Goal: Task Accomplishment & Management: Use online tool/utility

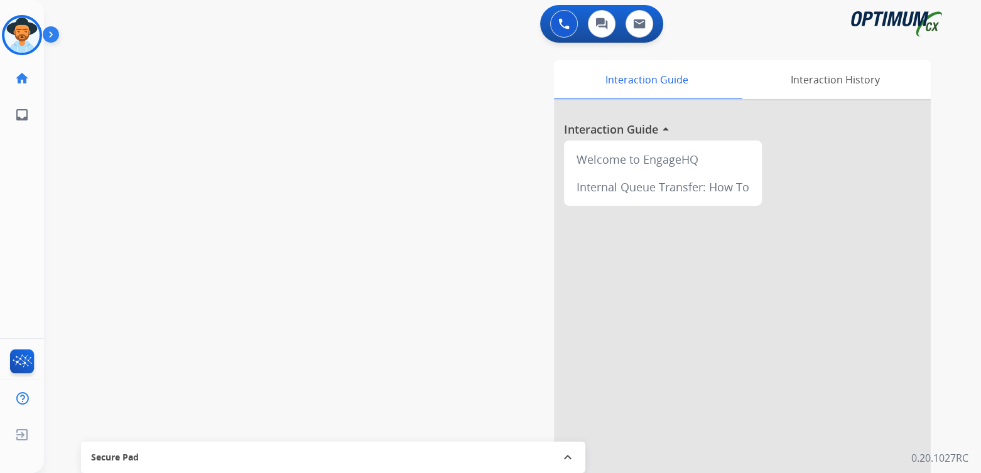
scroll to position [5, 0]
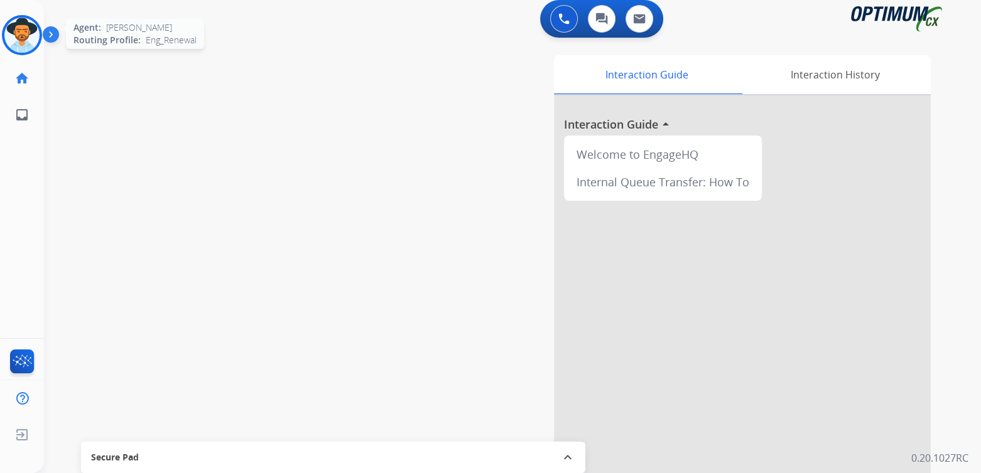
drag, startPoint x: 25, startPoint y: 41, endPoint x: 36, endPoint y: 35, distance: 12.9
click at [25, 41] on img at bounding box center [21, 35] width 35 height 35
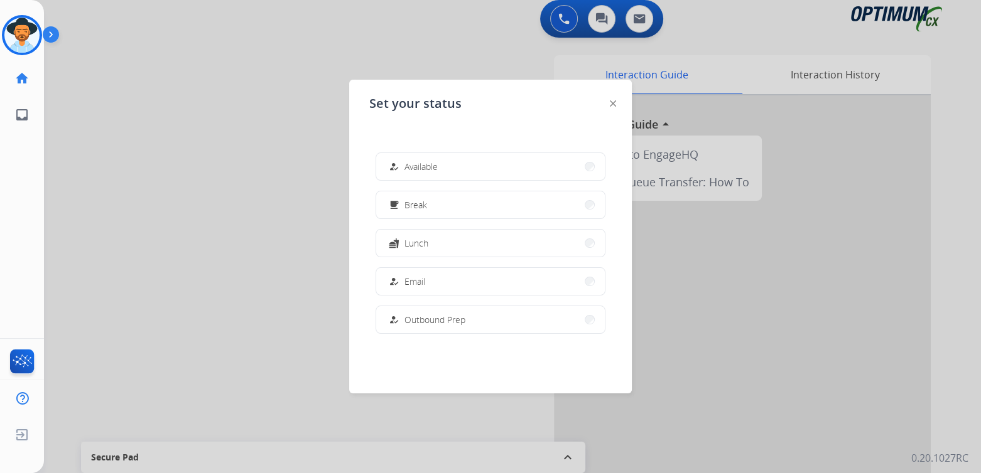
click at [446, 161] on button "how_to_reg Available" at bounding box center [490, 166] width 229 height 27
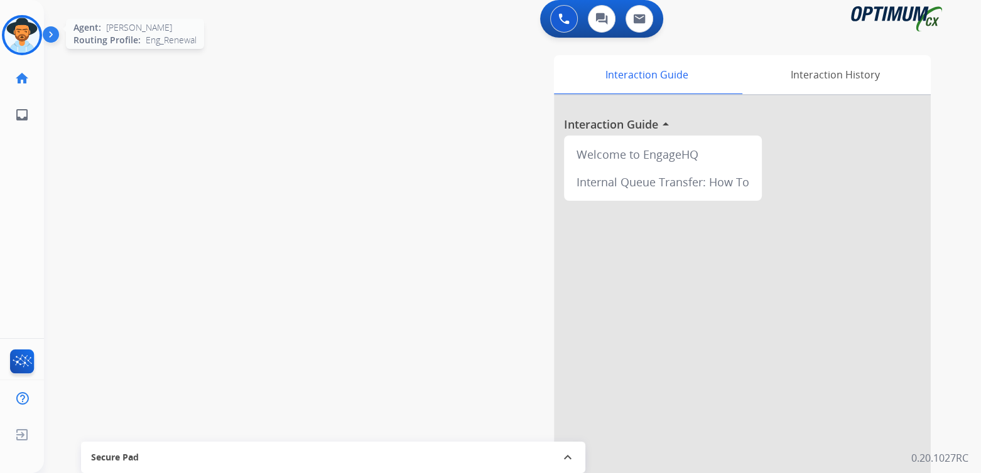
click at [18, 33] on img at bounding box center [21, 35] width 35 height 35
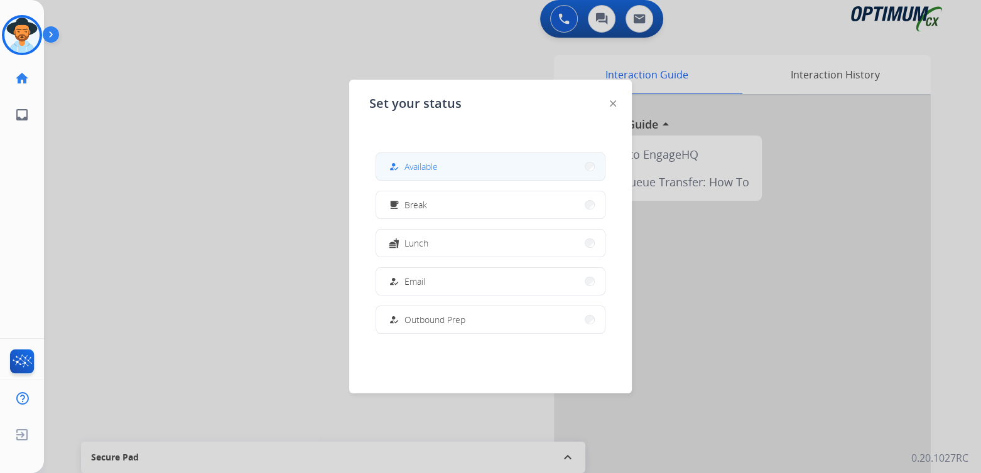
click at [503, 163] on button "how_to_reg Available" at bounding box center [490, 166] width 229 height 27
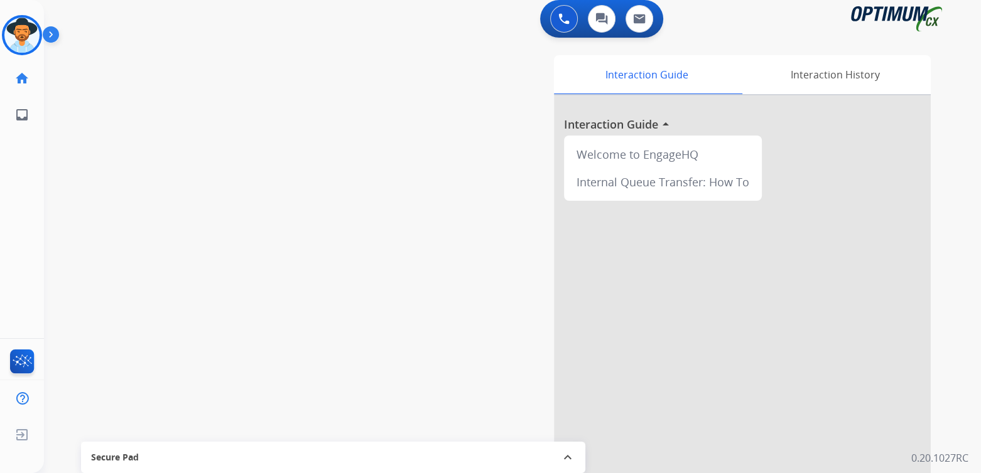
scroll to position [0, 0]
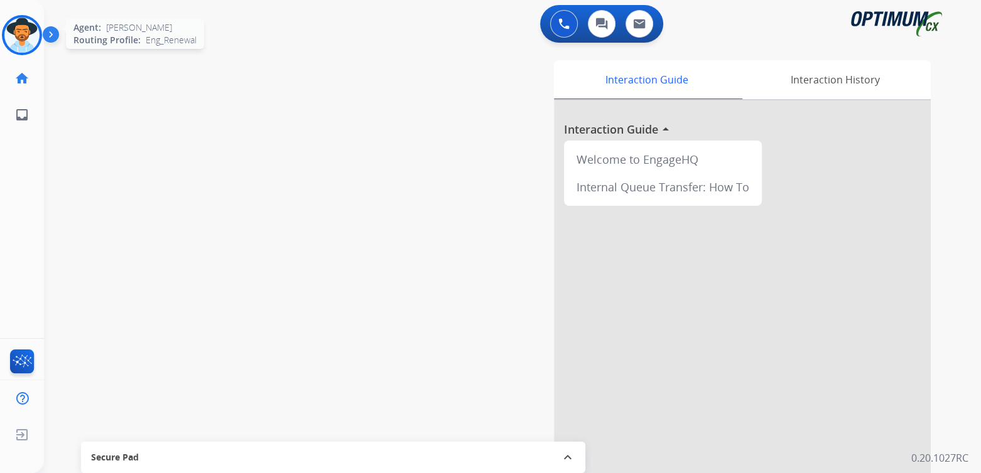
click at [19, 37] on img at bounding box center [21, 35] width 35 height 35
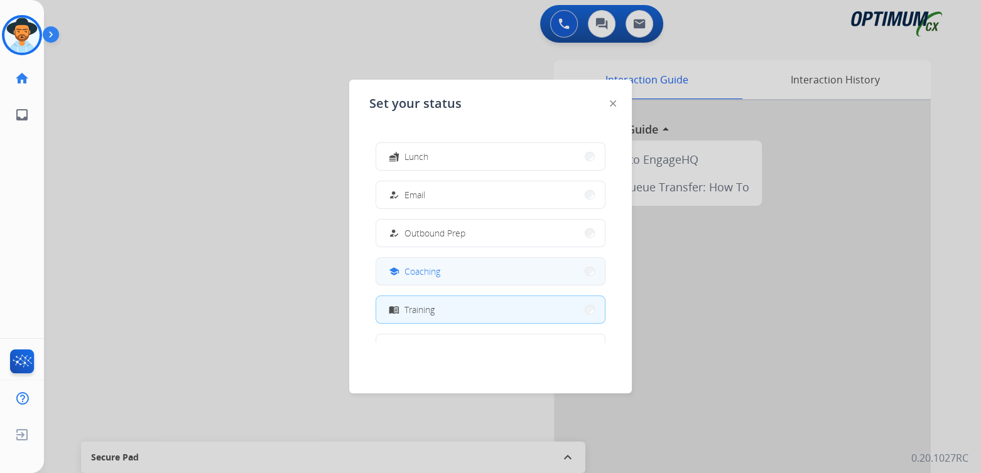
scroll to position [86, 0]
click at [493, 271] on button "school Coaching" at bounding box center [490, 272] width 229 height 27
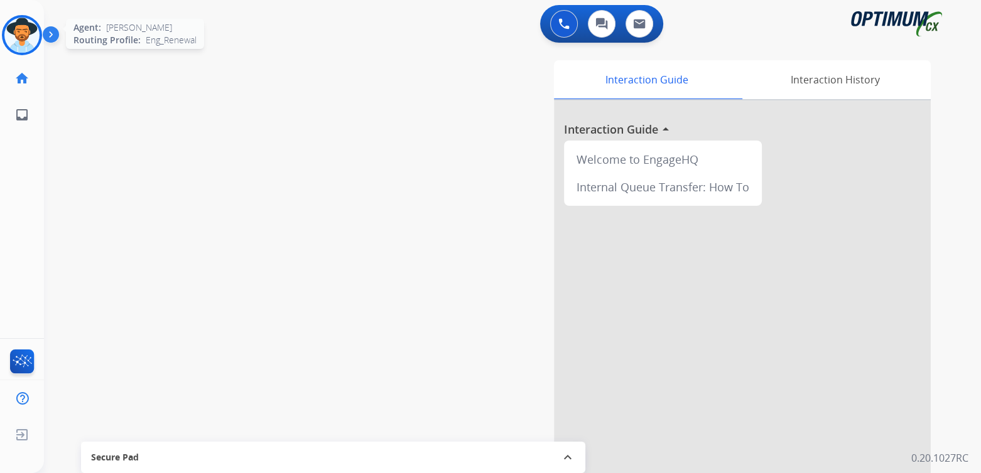
click at [27, 39] on img at bounding box center [21, 35] width 35 height 35
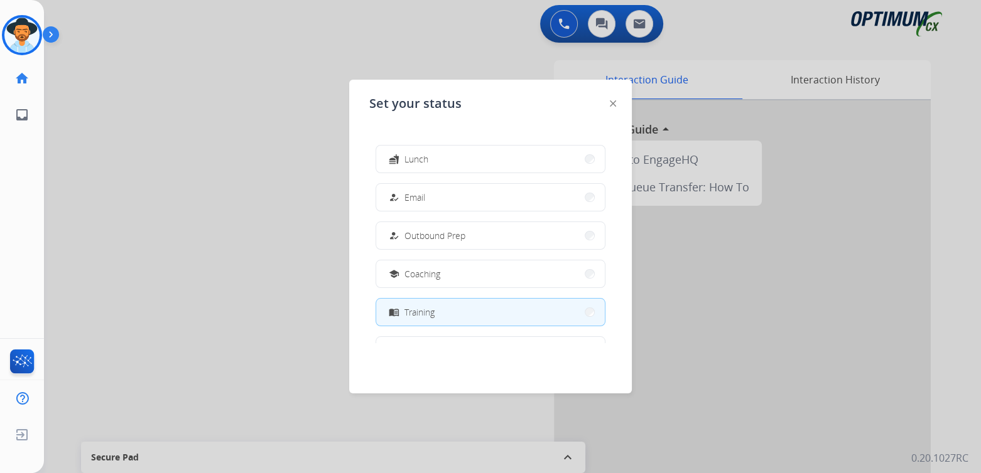
scroll to position [0, 0]
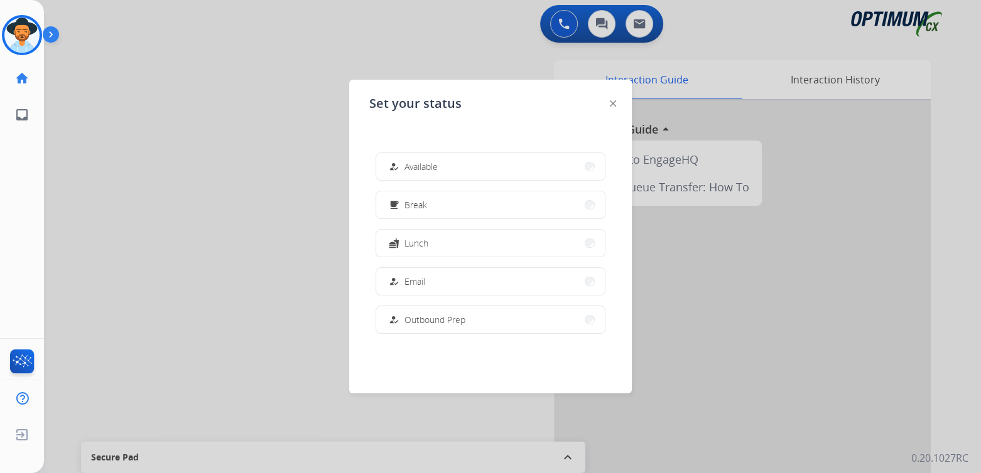
click at [434, 164] on span "Available" at bounding box center [420, 166] width 33 height 13
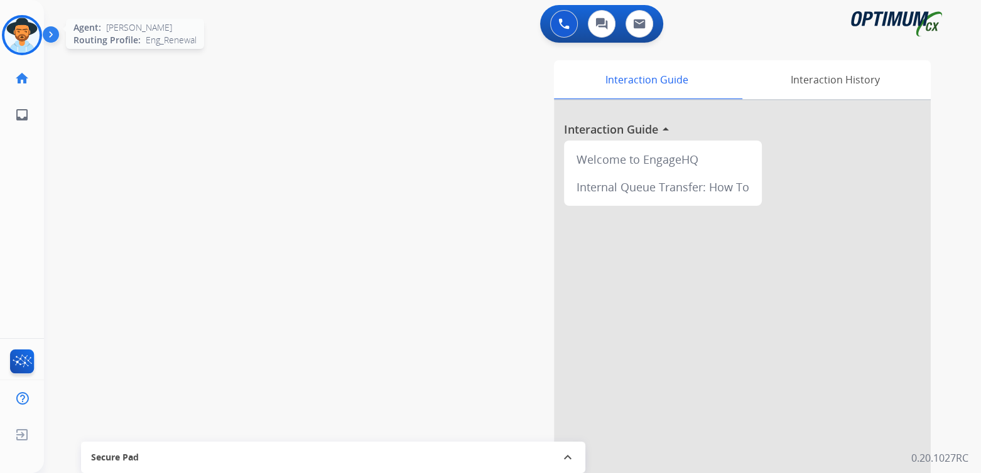
click at [24, 26] on img at bounding box center [21, 35] width 35 height 35
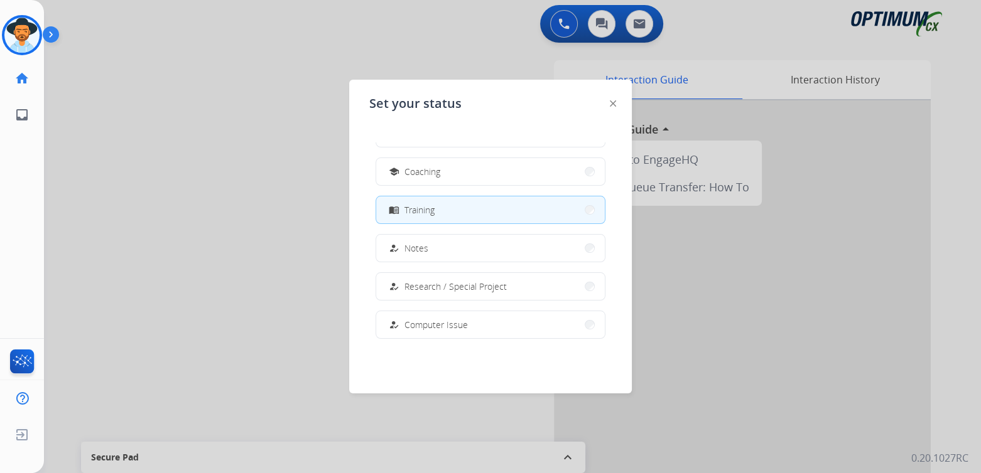
scroll to position [187, 0]
click at [611, 104] on img at bounding box center [613, 103] width 6 height 6
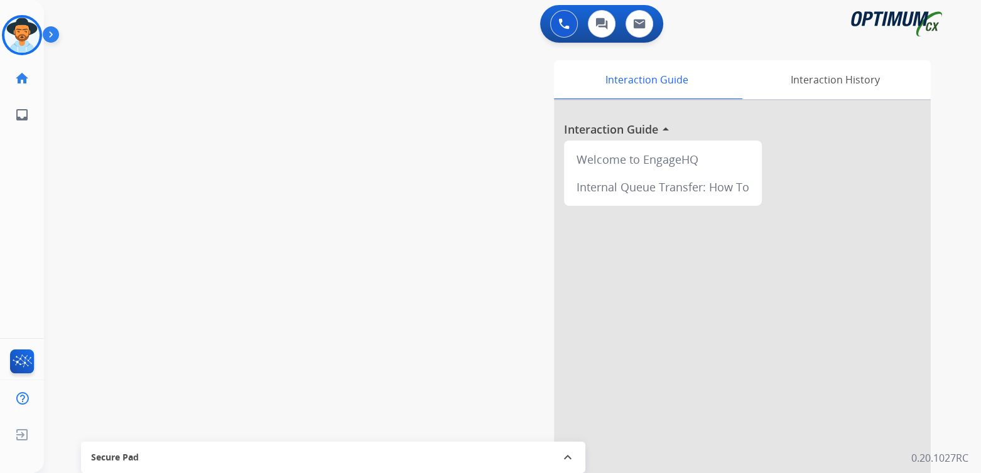
click at [218, 71] on div "swap_horiz Break voice bridge close_fullscreen Connect 3-Way Call merge_type Se…" at bounding box center [497, 307] width 907 height 524
click at [30, 27] on img at bounding box center [21, 35] width 35 height 35
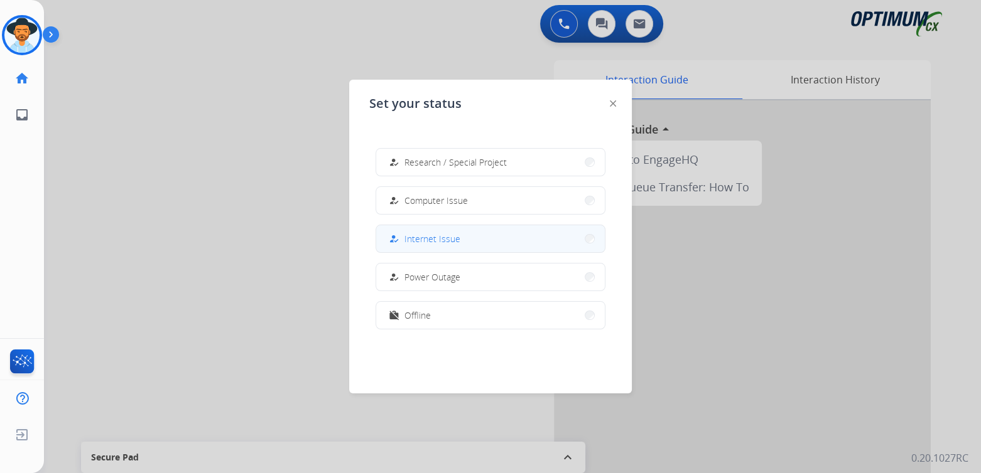
scroll to position [313, 0]
click at [456, 318] on button "work_off Offline" at bounding box center [490, 313] width 229 height 27
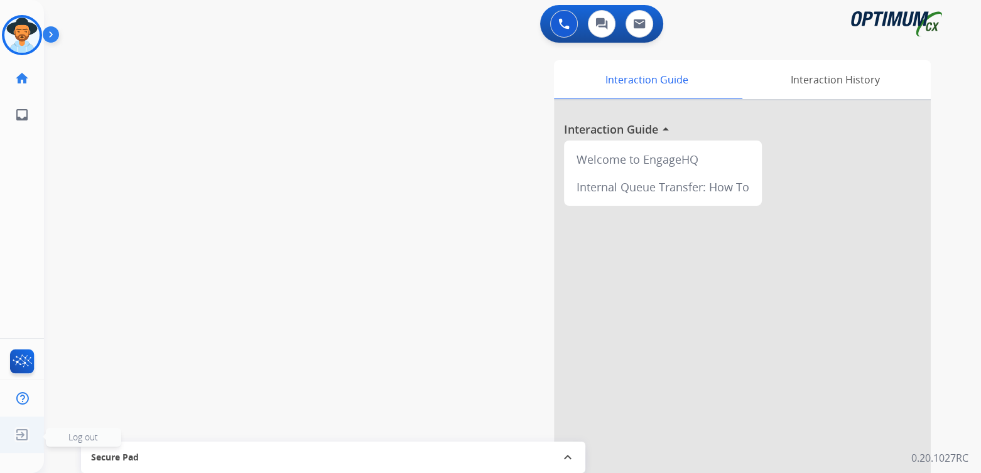
click at [76, 438] on span "Log out" at bounding box center [83, 437] width 30 height 12
click at [78, 435] on span "Log out" at bounding box center [83, 437] width 30 height 12
click at [23, 428] on img at bounding box center [22, 435] width 23 height 24
click at [56, 439] on span "Log out" at bounding box center [83, 437] width 75 height 19
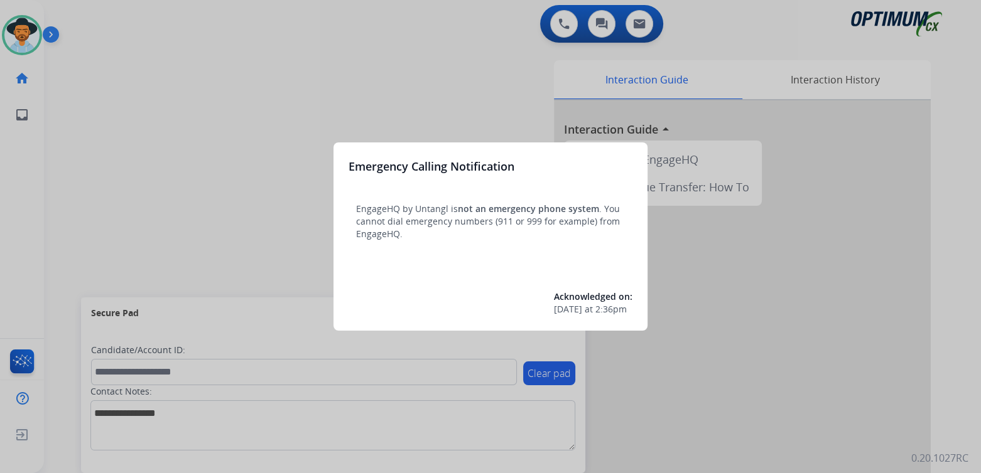
click at [466, 109] on div at bounding box center [490, 236] width 981 height 473
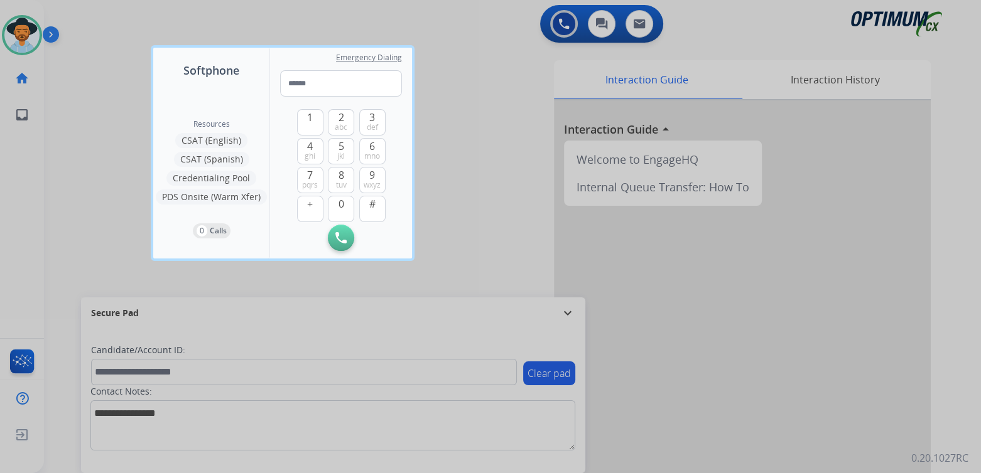
drag, startPoint x: 463, startPoint y: 131, endPoint x: 458, endPoint y: 126, distance: 7.2
click at [463, 131] on div at bounding box center [490, 236] width 981 height 473
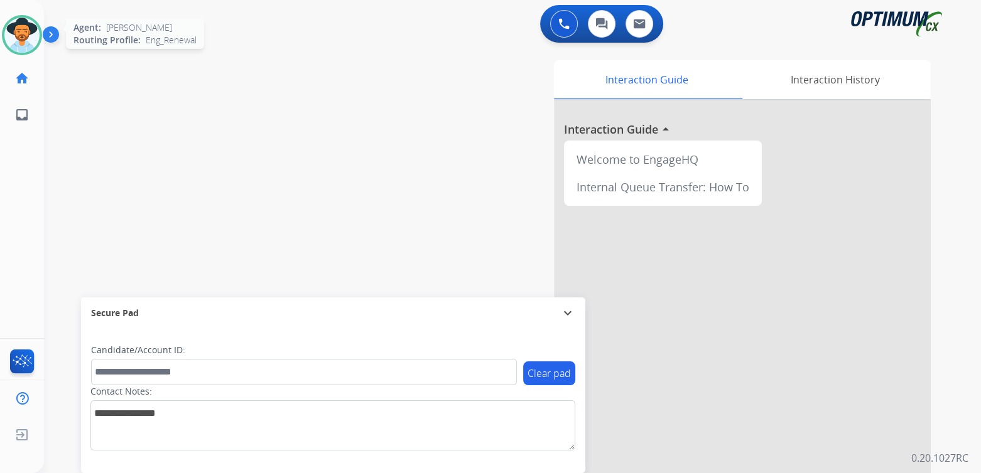
click at [22, 33] on img at bounding box center [21, 35] width 35 height 35
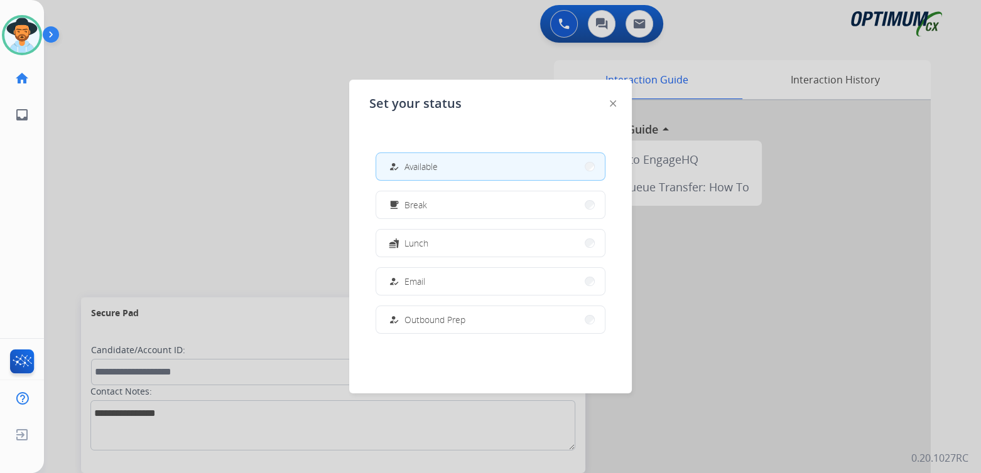
drag, startPoint x: 165, startPoint y: 185, endPoint x: 178, endPoint y: 166, distance: 23.5
click at [169, 180] on div at bounding box center [490, 236] width 981 height 473
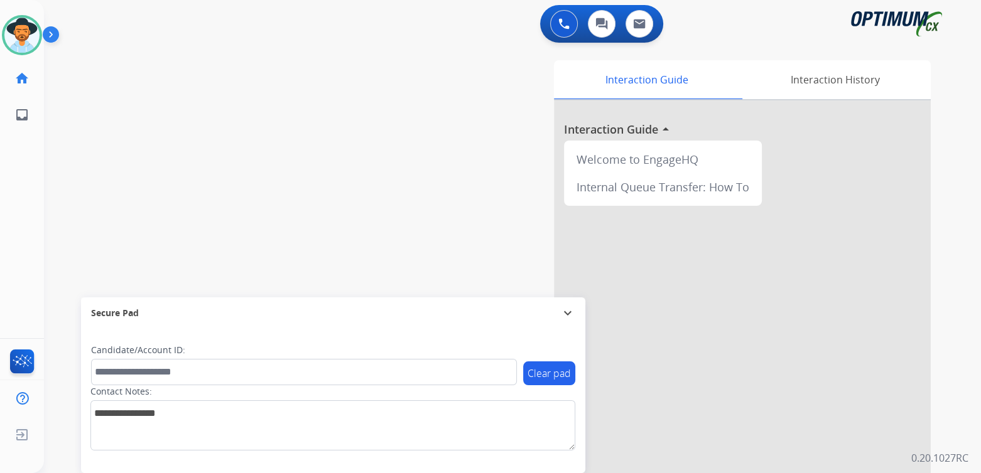
click at [569, 313] on mat-icon "expand_more" at bounding box center [567, 313] width 15 height 15
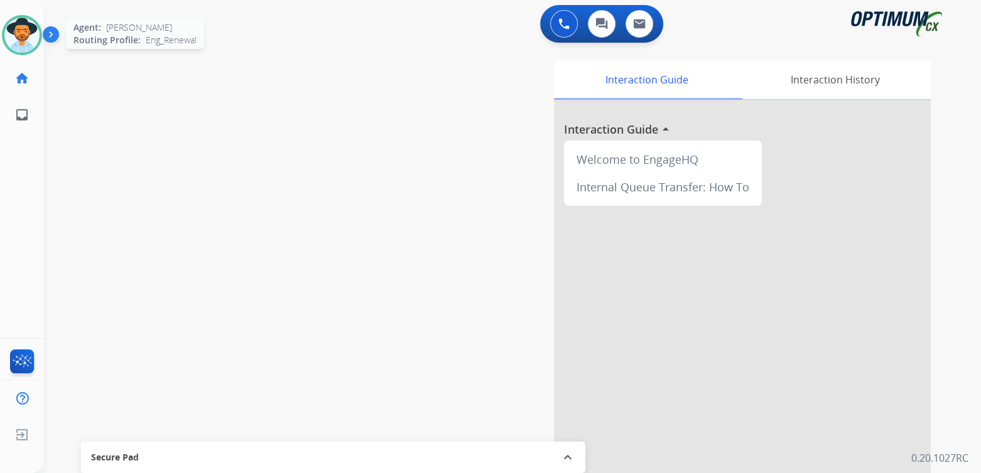
click at [20, 38] on img at bounding box center [21, 35] width 35 height 35
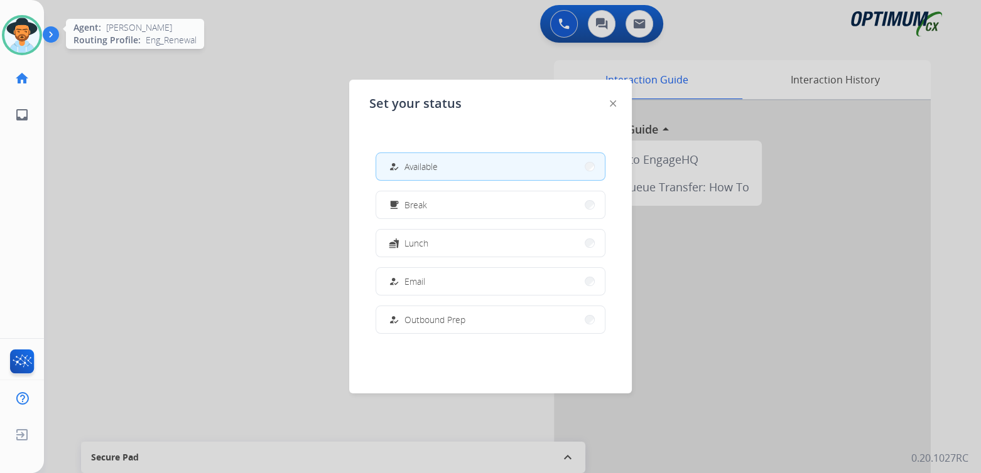
click at [20, 38] on img at bounding box center [21, 35] width 35 height 35
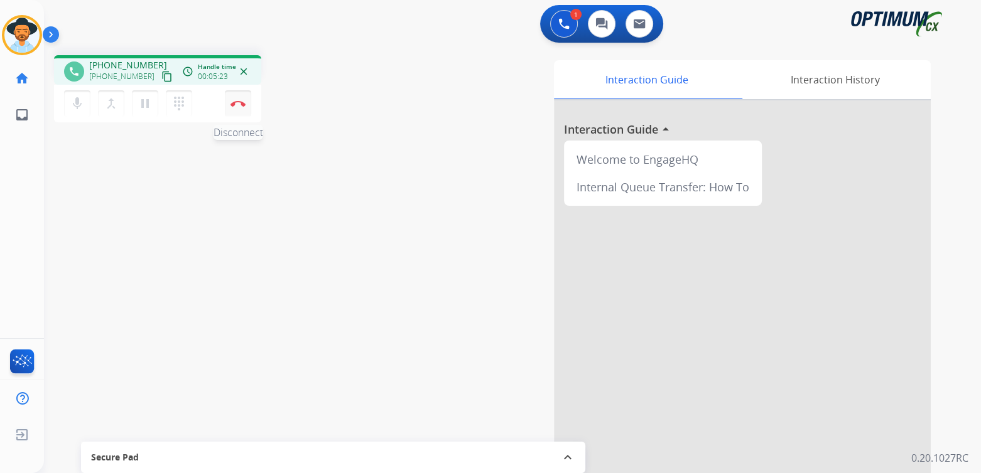
click at [232, 113] on button "Disconnect" at bounding box center [238, 103] width 26 height 26
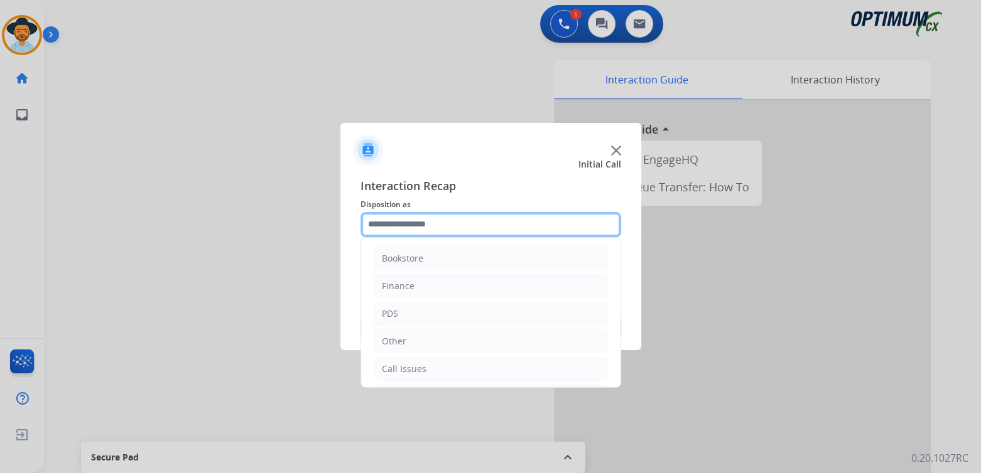
click at [436, 225] on input "text" at bounding box center [490, 224] width 261 height 25
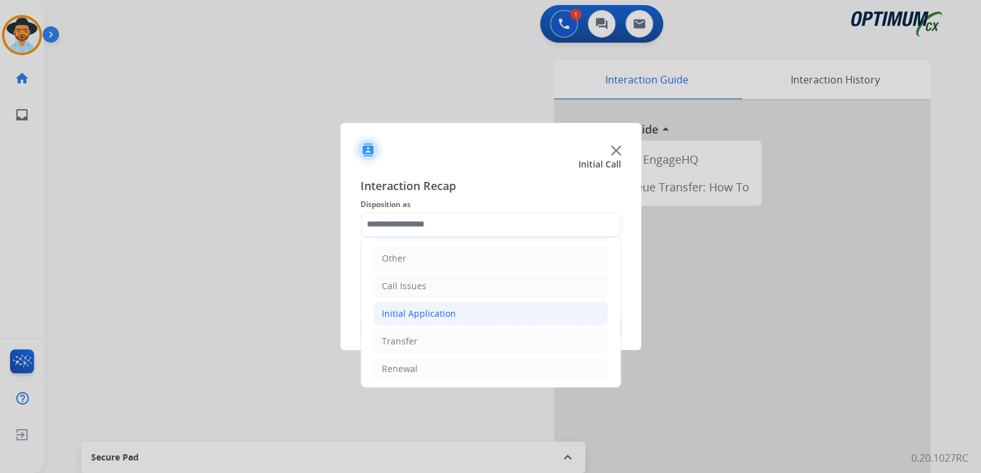
click at [463, 310] on li "Initial Application" at bounding box center [491, 314] width 234 height 24
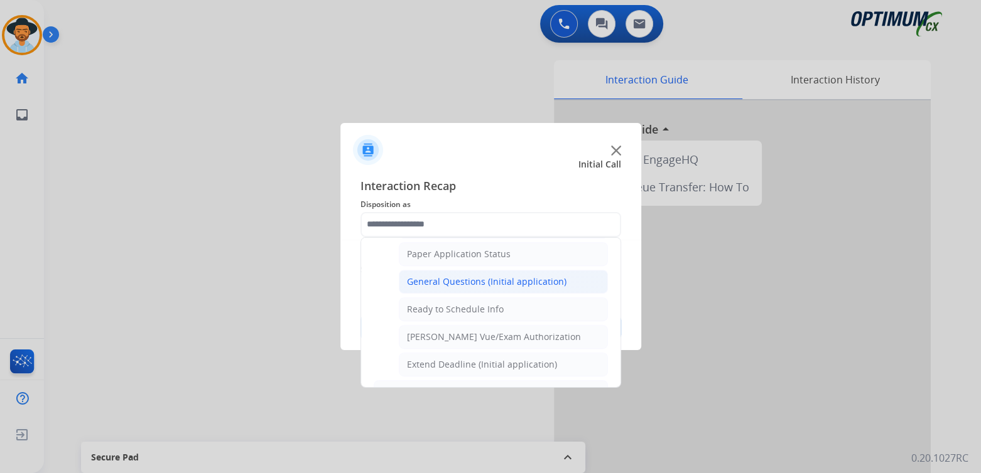
scroll to position [709, 0]
click at [473, 274] on div "General Questions (Initial application)" at bounding box center [486, 280] width 159 height 13
type input "**********"
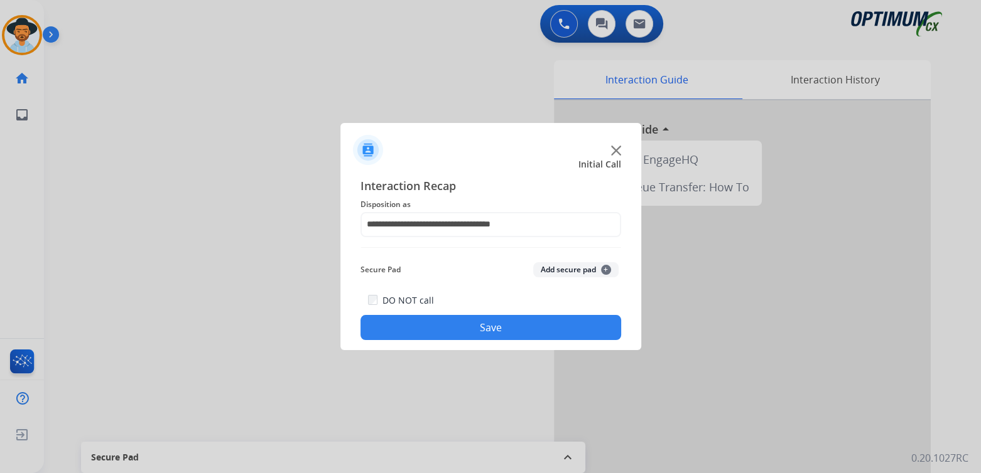
click at [556, 333] on button "Save" at bounding box center [490, 327] width 261 height 25
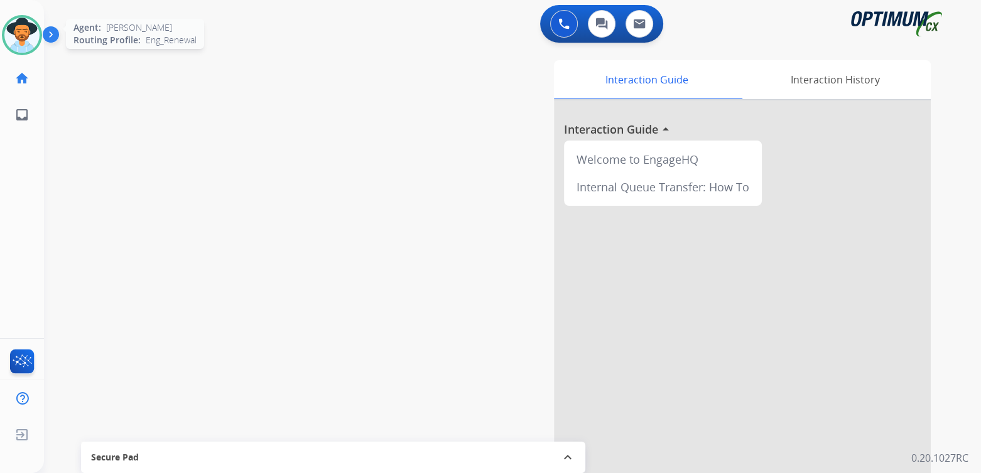
click at [18, 45] on img at bounding box center [21, 35] width 35 height 35
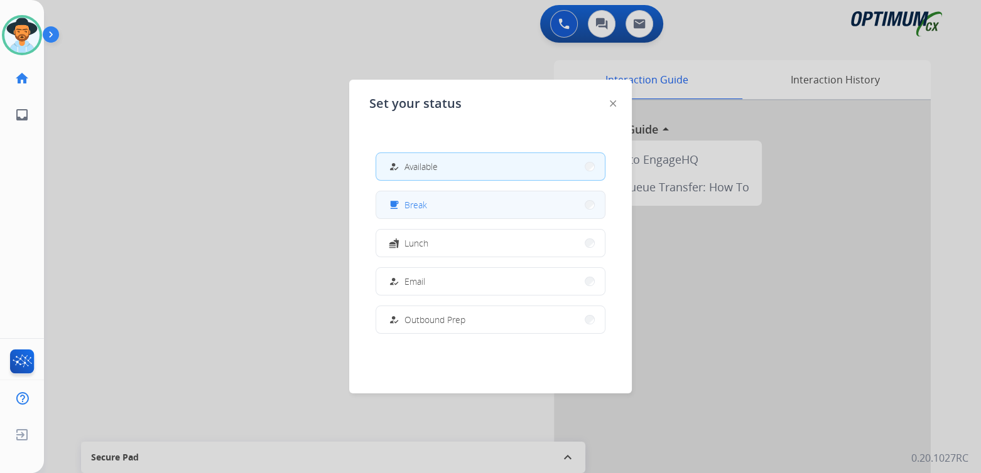
click at [451, 209] on button "free_breakfast Break" at bounding box center [490, 204] width 229 height 27
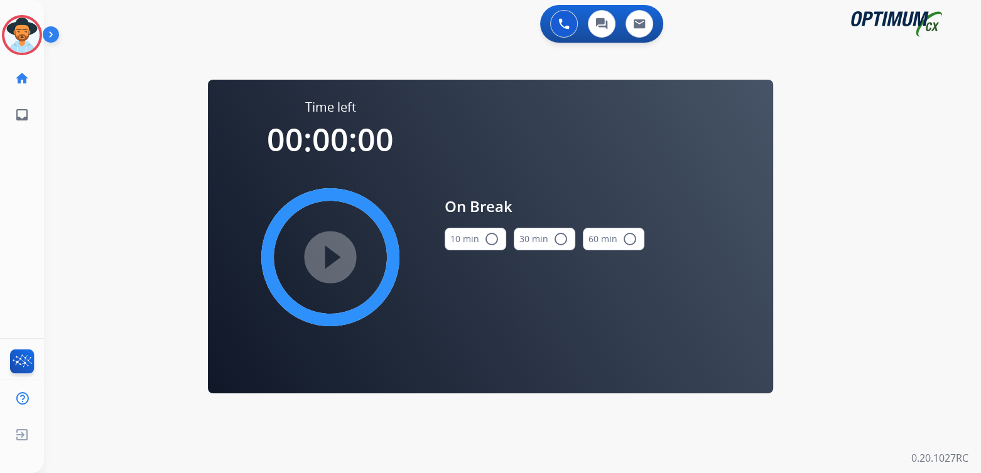
drag, startPoint x: 490, startPoint y: 237, endPoint x: 463, endPoint y: 241, distance: 27.3
click at [487, 238] on mat-icon "radio_button_unchecked" at bounding box center [491, 239] width 15 height 15
click at [327, 260] on mat-icon "play_circle_filled" at bounding box center [330, 257] width 15 height 15
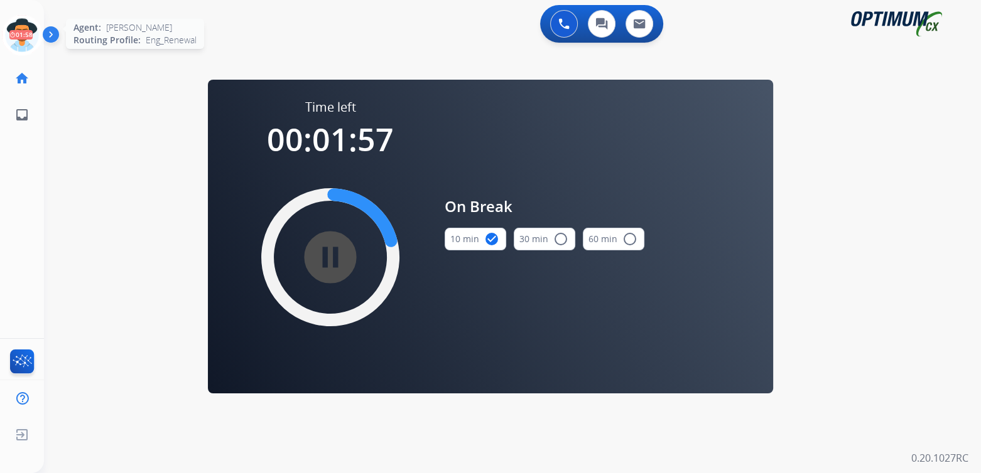
click at [17, 41] on icon at bounding box center [22, 35] width 41 height 41
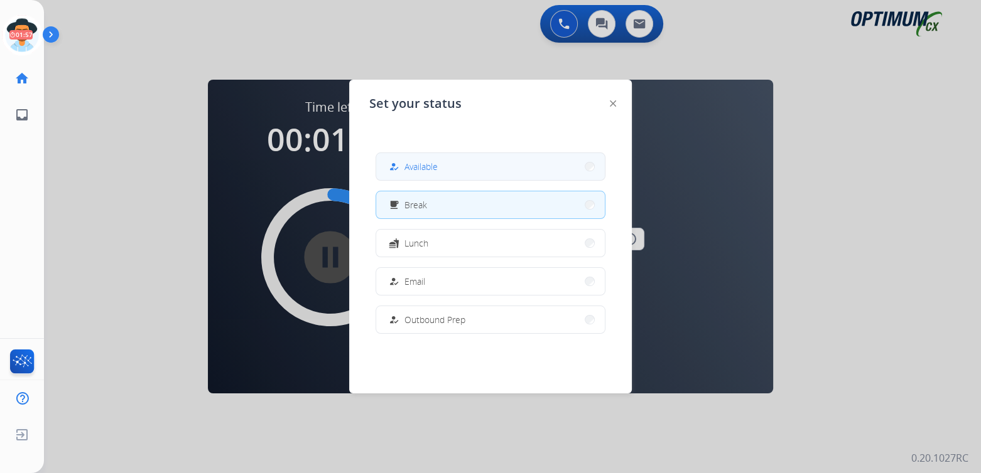
click at [432, 155] on button "how_to_reg Available" at bounding box center [490, 166] width 229 height 27
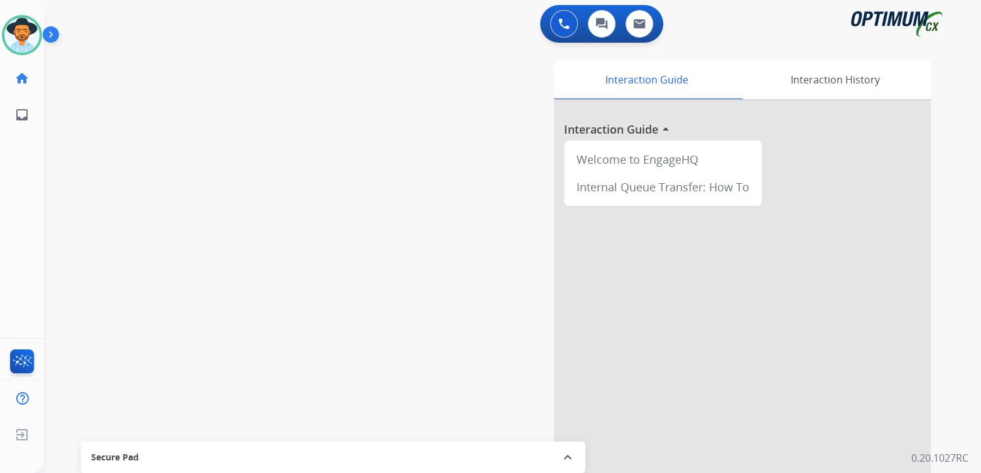
click at [249, 167] on div "swap_horiz Break voice bridge close_fullscreen Connect 3-Way Call merge_type Se…" at bounding box center [497, 307] width 907 height 524
click at [14, 41] on img at bounding box center [21, 35] width 35 height 35
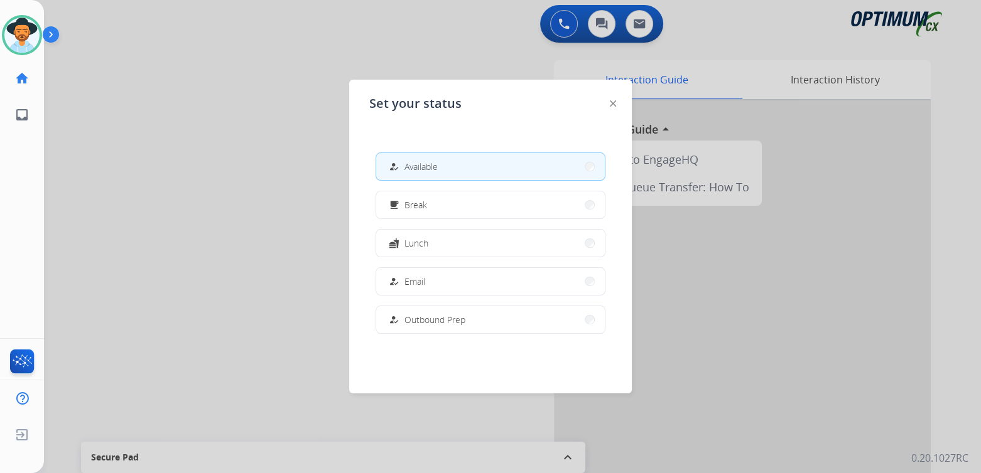
click at [258, 252] on div at bounding box center [490, 236] width 981 height 473
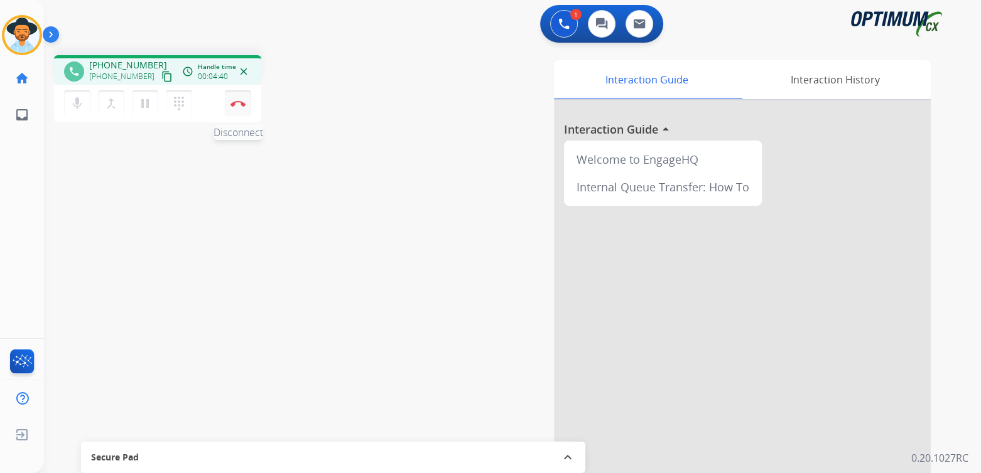
click at [245, 108] on button "Disconnect" at bounding box center [238, 103] width 26 height 26
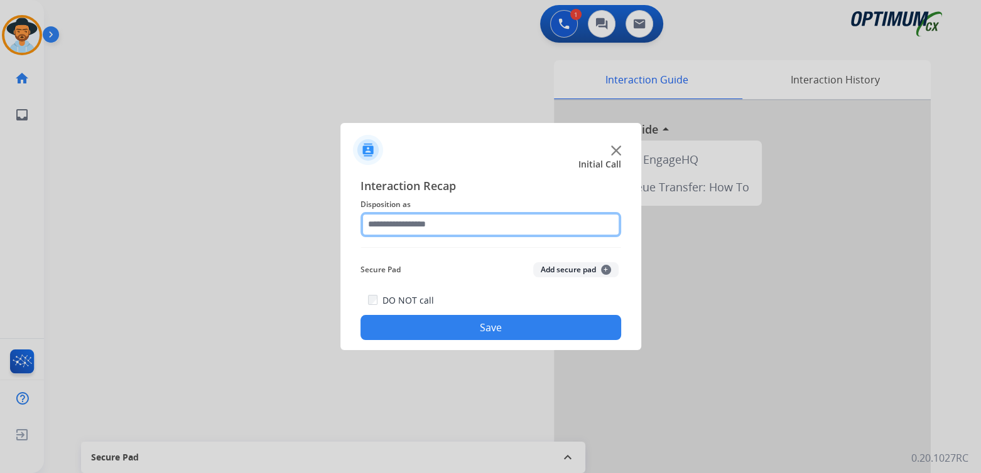
click at [430, 226] on input "text" at bounding box center [490, 224] width 261 height 25
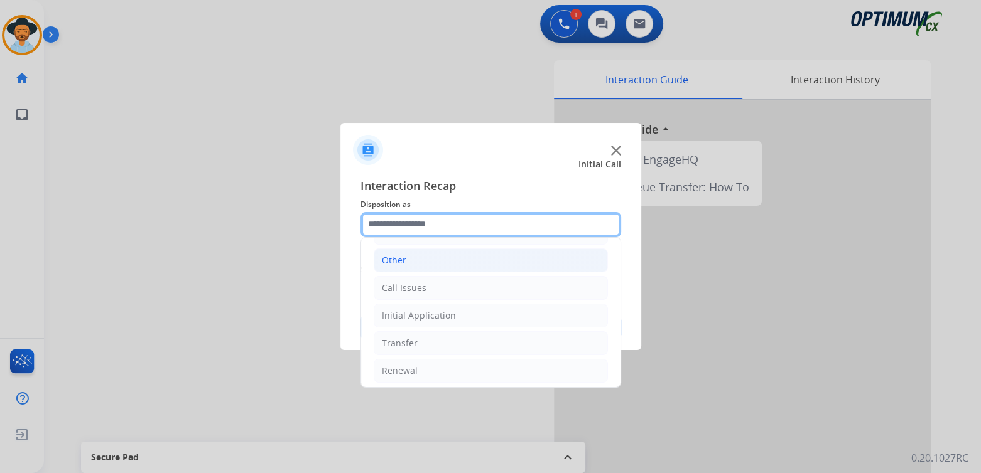
scroll to position [83, 0]
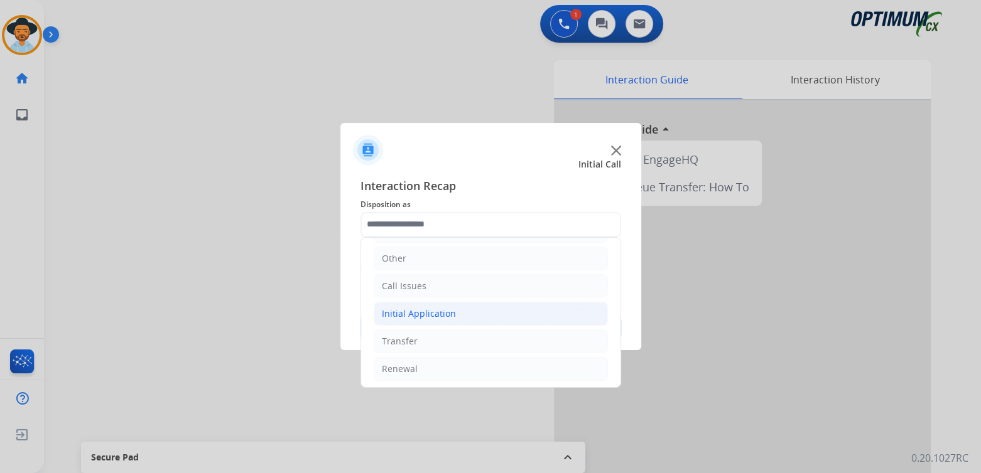
click at [436, 316] on div "Initial Application" at bounding box center [419, 314] width 74 height 13
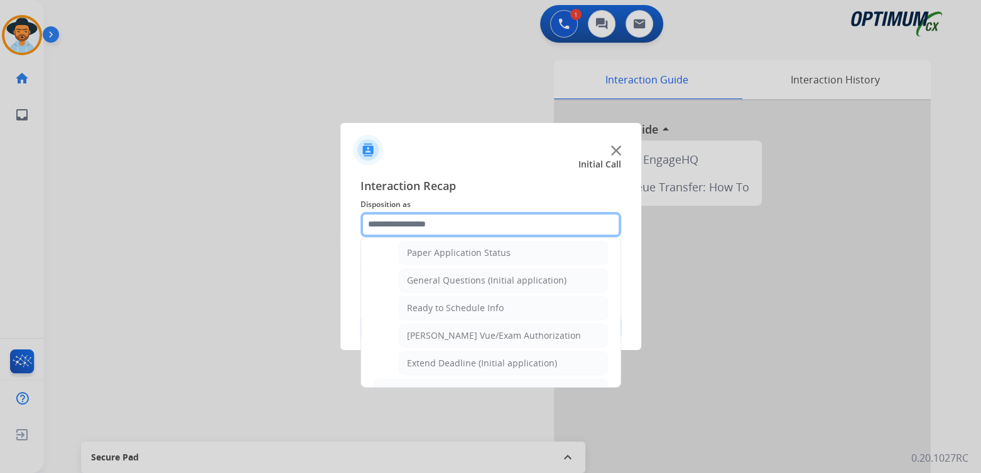
scroll to position [709, 0]
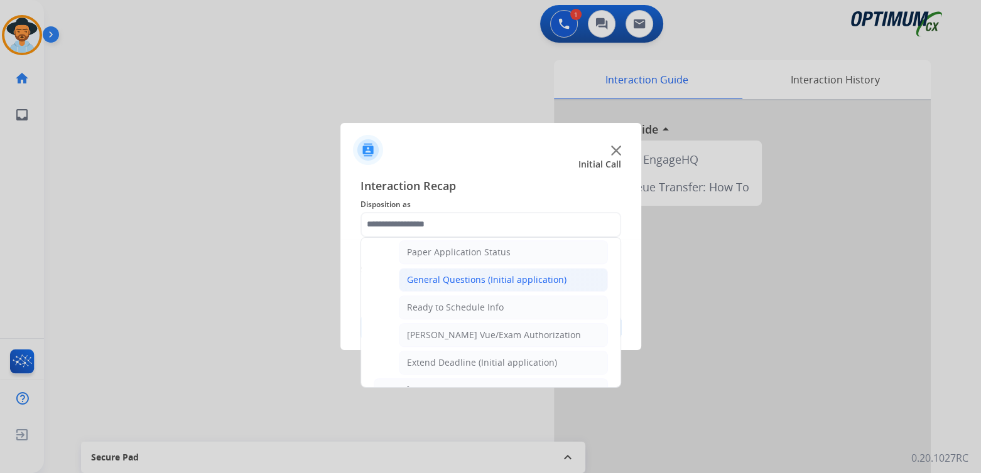
click at [465, 275] on div "General Questions (Initial application)" at bounding box center [486, 280] width 159 height 13
type input "**********"
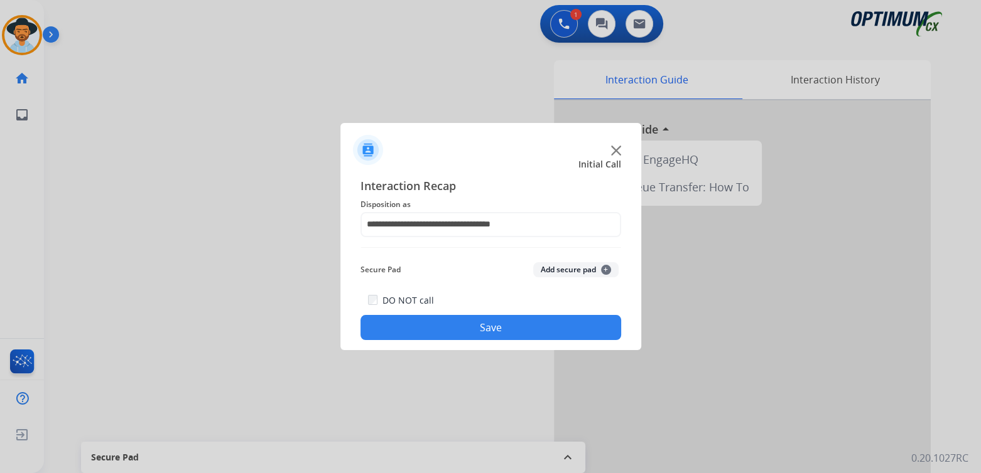
click at [503, 321] on button "Save" at bounding box center [490, 327] width 261 height 25
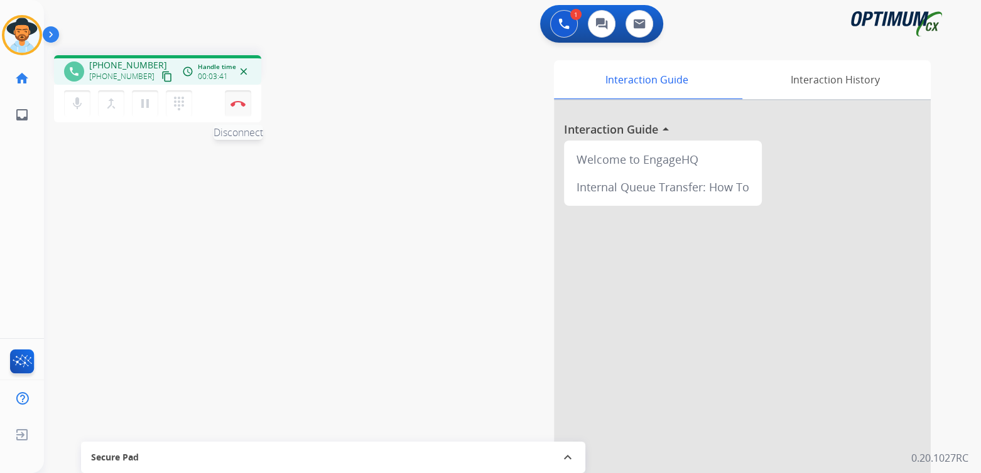
click at [236, 105] on img at bounding box center [237, 103] width 15 height 6
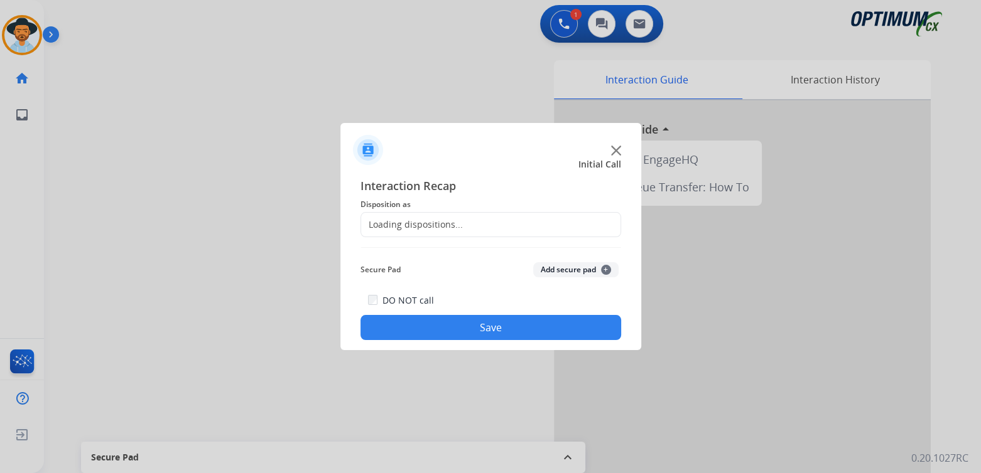
click at [435, 229] on div "Loading dispositions..." at bounding box center [412, 224] width 102 height 13
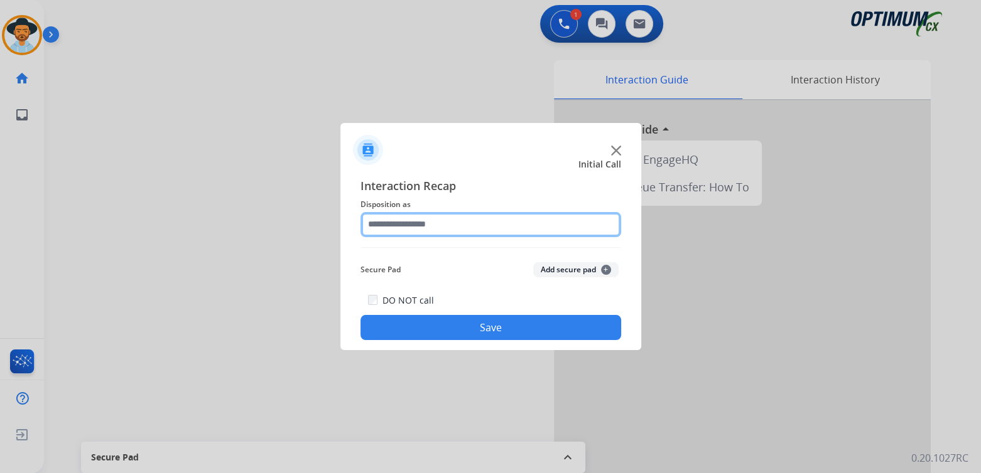
click at [437, 227] on input "text" at bounding box center [490, 224] width 261 height 25
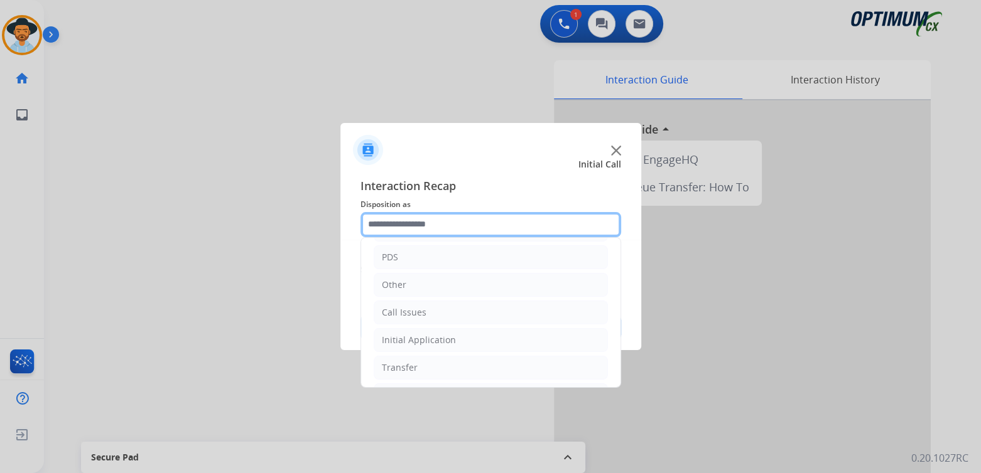
scroll to position [83, 0]
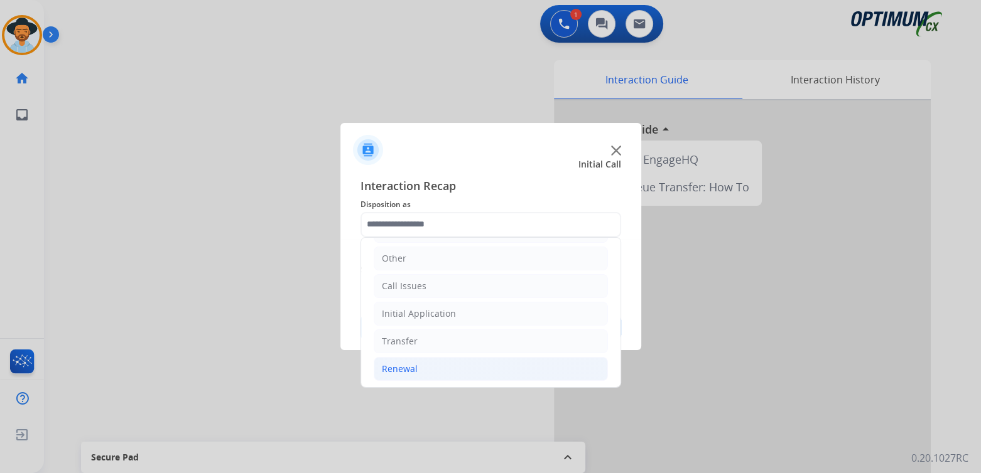
click at [408, 366] on div "Renewal" at bounding box center [400, 369] width 36 height 13
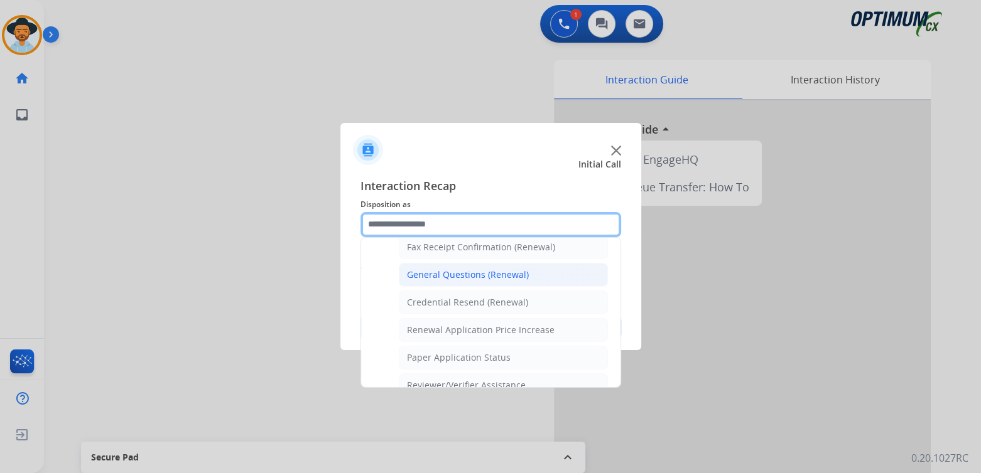
scroll to position [355, 0]
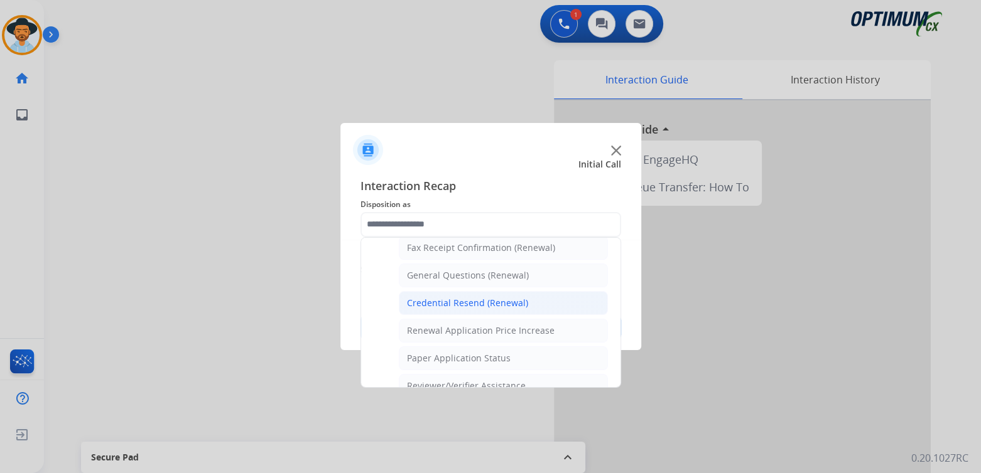
click at [460, 299] on div "Credential Resend (Renewal)" at bounding box center [467, 303] width 121 height 13
type input "**********"
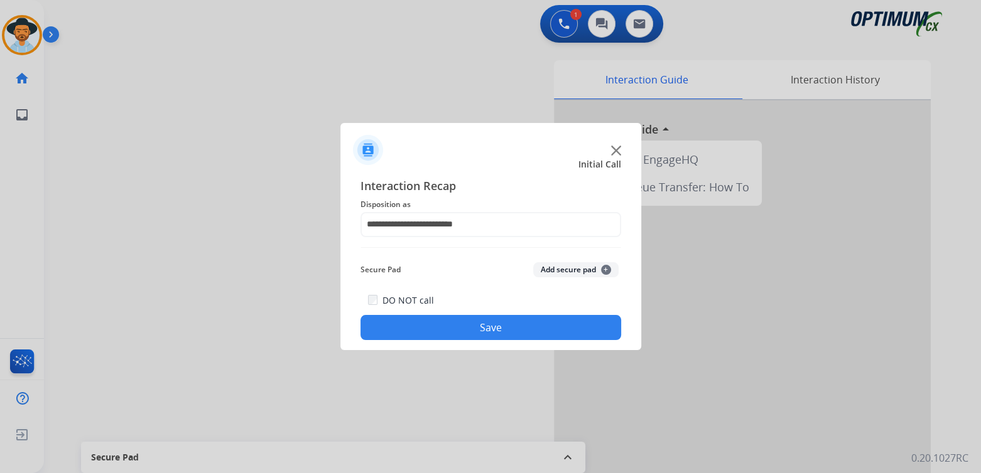
click at [493, 330] on button "Save" at bounding box center [490, 327] width 261 height 25
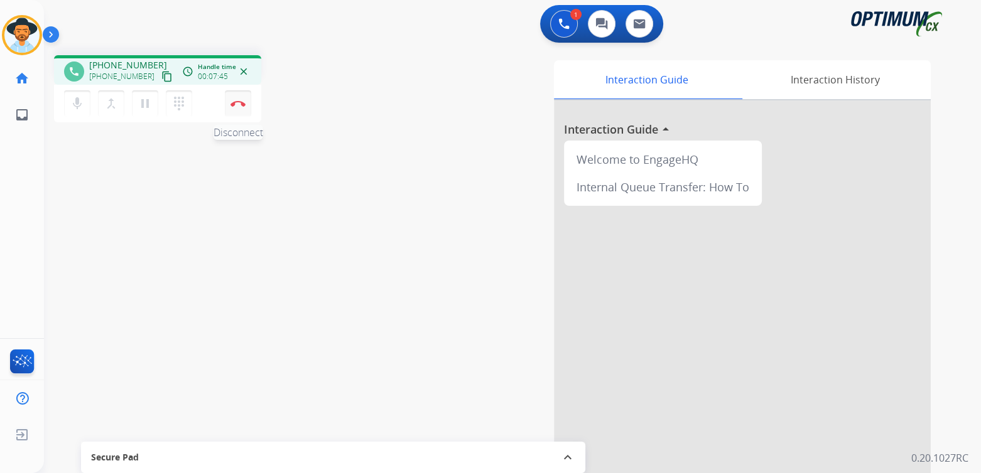
click at [237, 105] on img at bounding box center [237, 103] width 15 height 6
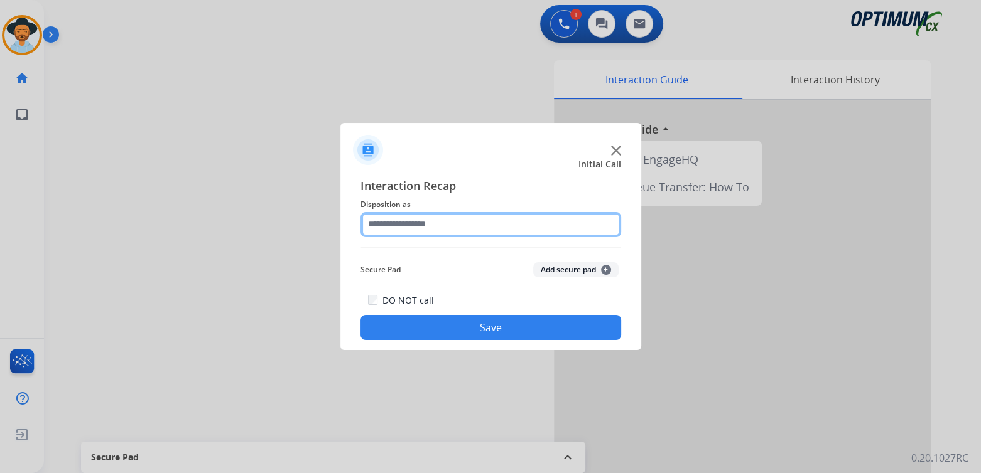
click at [444, 226] on input "text" at bounding box center [490, 224] width 261 height 25
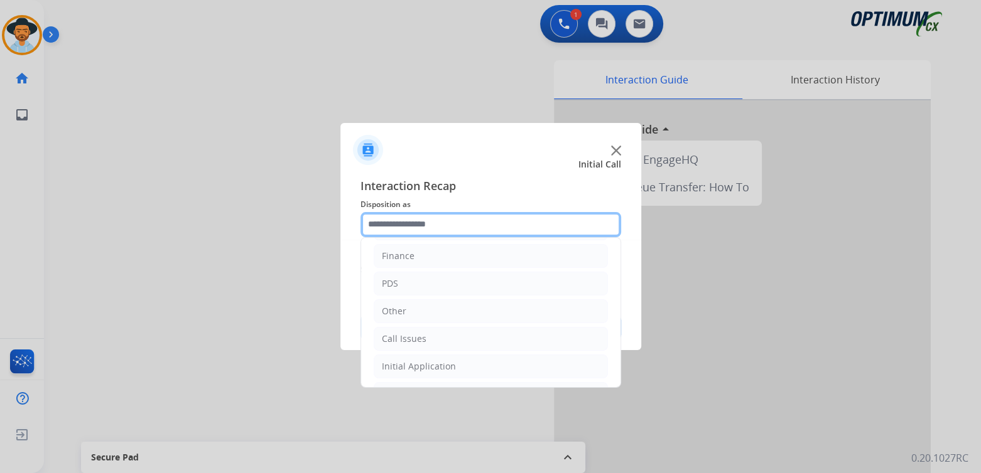
scroll to position [83, 0]
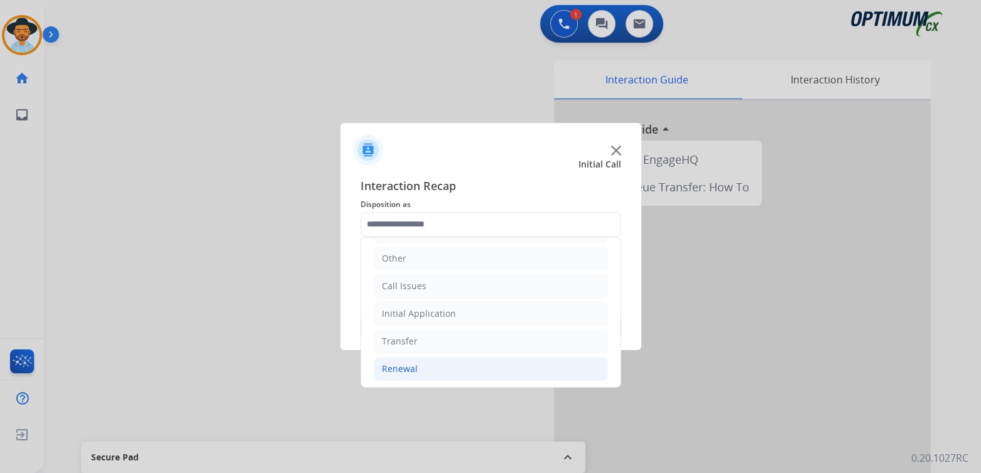
click at [418, 369] on li "Renewal" at bounding box center [491, 369] width 234 height 24
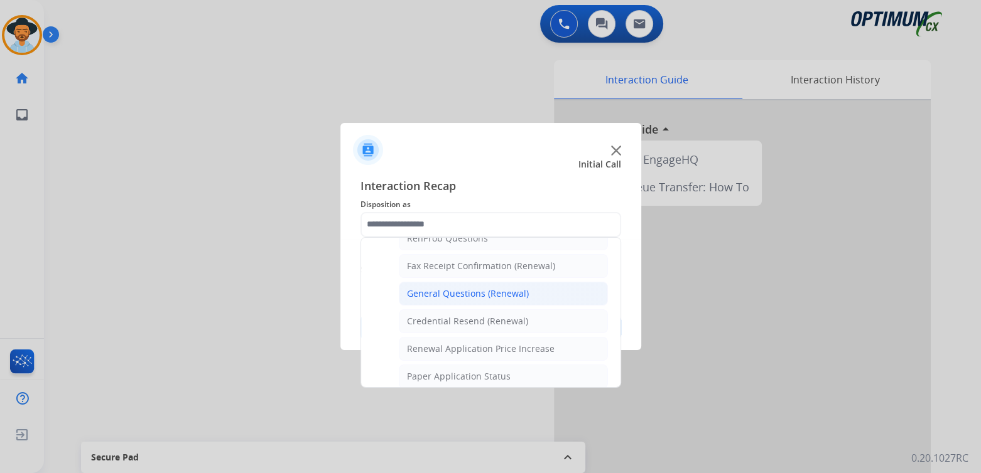
scroll to position [335, 0]
click at [472, 295] on div "General Questions (Renewal)" at bounding box center [468, 295] width 122 height 13
type input "**********"
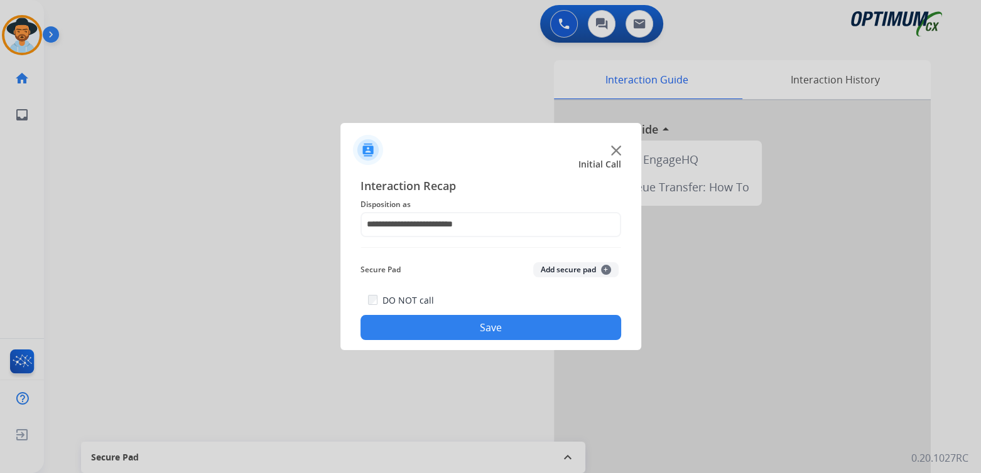
click at [513, 327] on button "Save" at bounding box center [490, 327] width 261 height 25
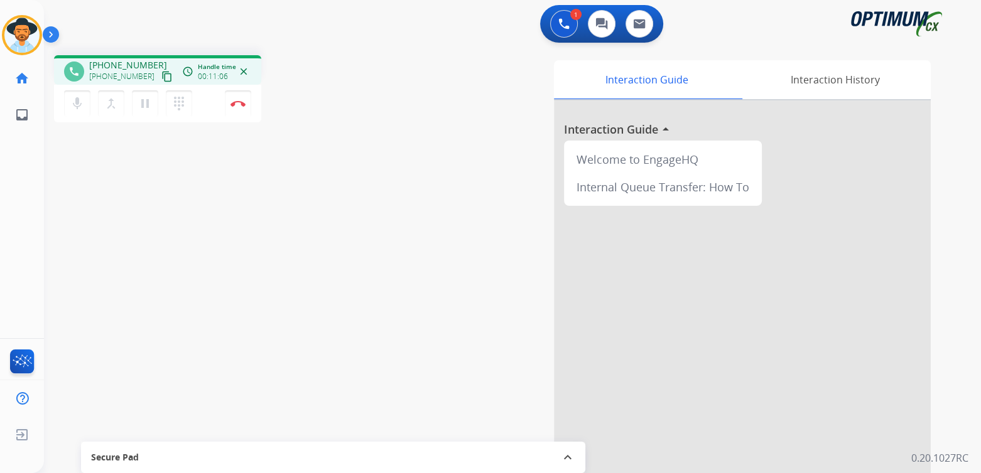
drag, startPoint x: 238, startPoint y: 100, endPoint x: 278, endPoint y: 96, distance: 40.4
click at [238, 100] on button "Disconnect" at bounding box center [238, 103] width 26 height 26
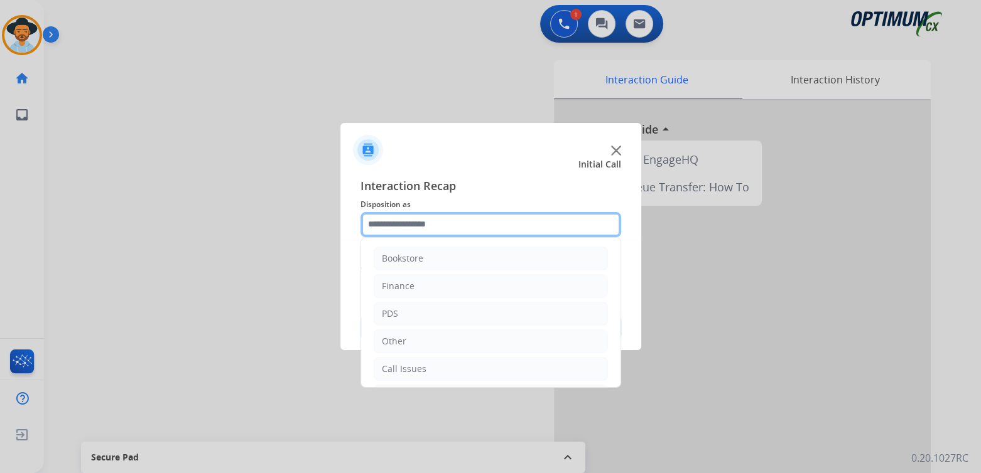
click at [443, 228] on input "text" at bounding box center [490, 224] width 261 height 25
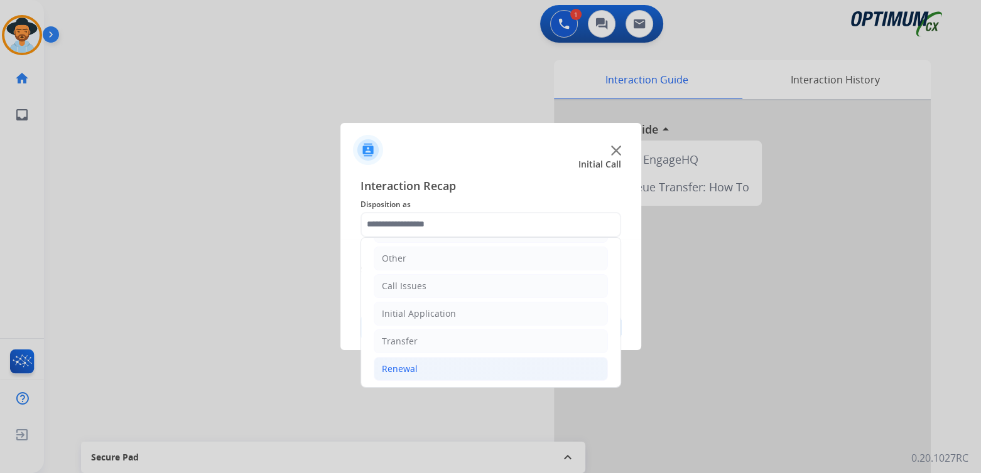
click at [438, 367] on li "Renewal" at bounding box center [491, 369] width 234 height 24
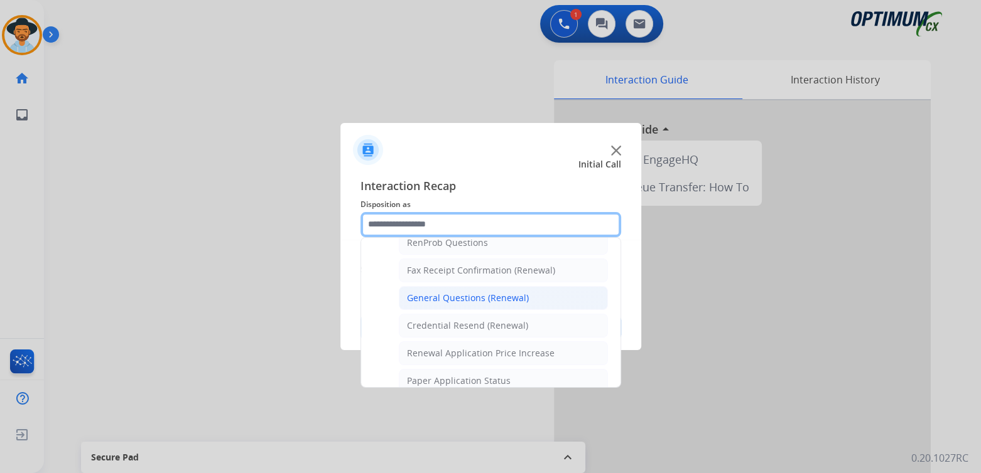
scroll to position [333, 0]
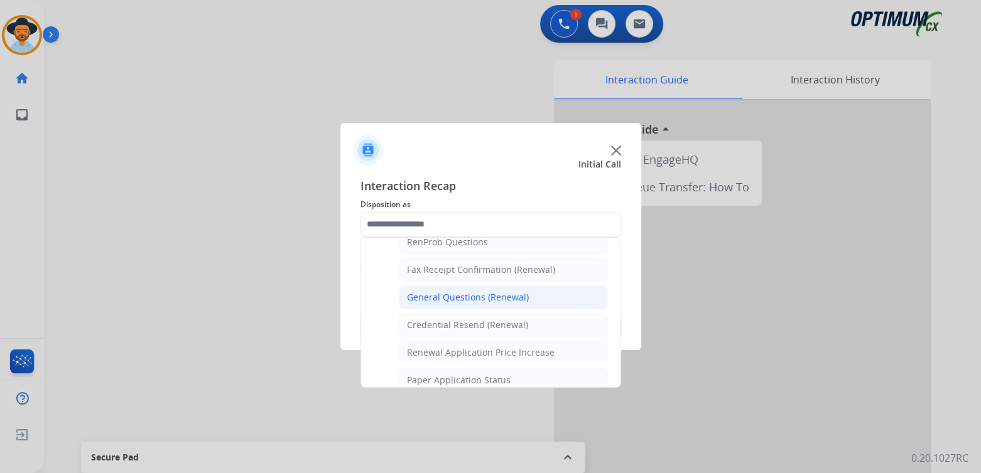
click at [453, 295] on div "General Questions (Renewal)" at bounding box center [468, 297] width 122 height 13
type input "**********"
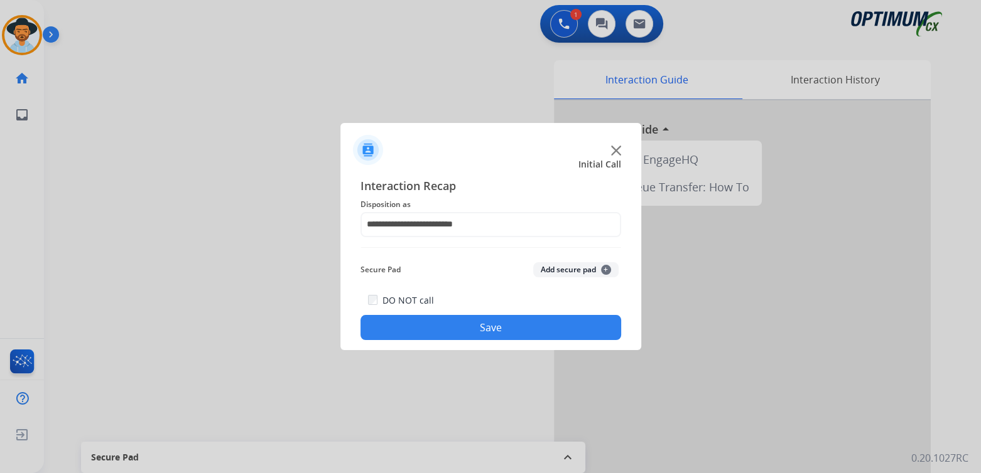
click at [510, 330] on button "Save" at bounding box center [490, 327] width 261 height 25
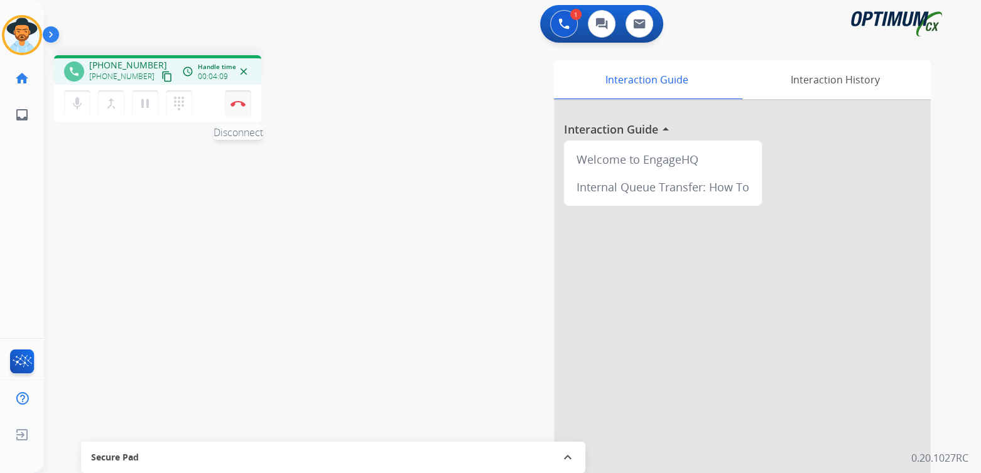
click at [237, 104] on img at bounding box center [237, 103] width 15 height 6
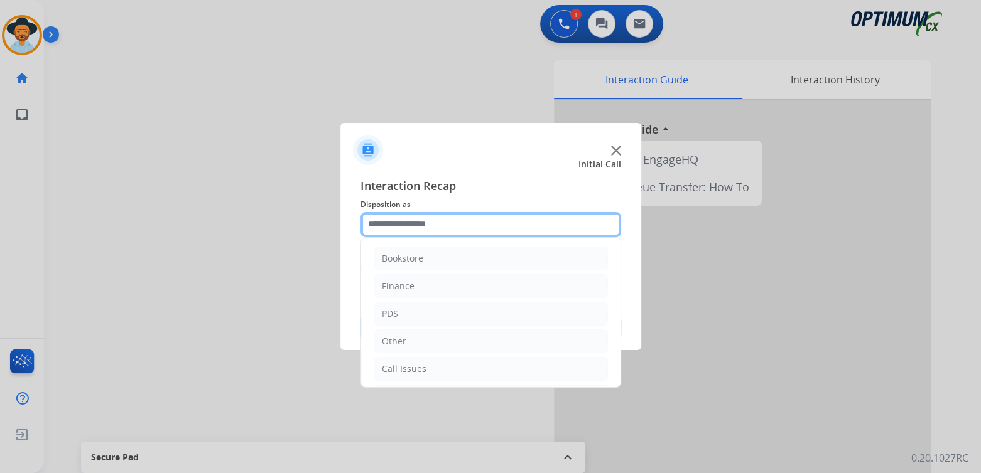
click at [405, 232] on input "text" at bounding box center [490, 224] width 261 height 25
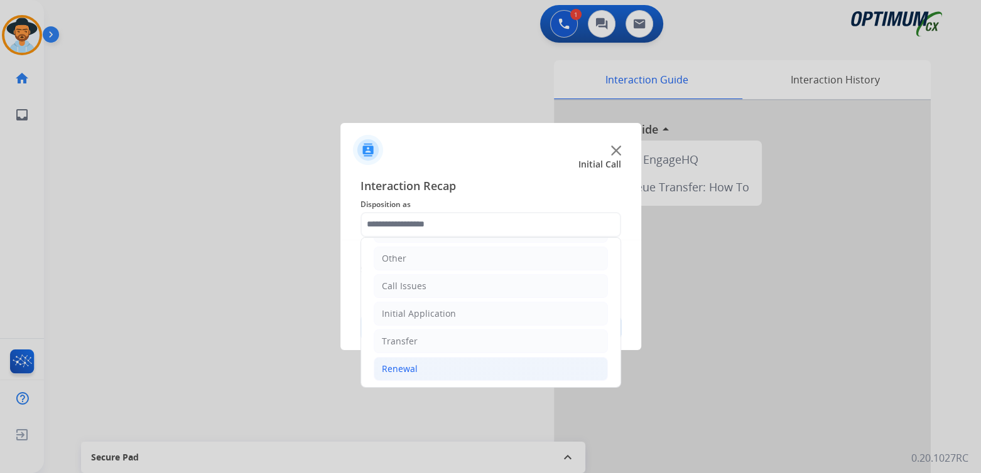
click at [402, 369] on div "Renewal" at bounding box center [400, 369] width 36 height 13
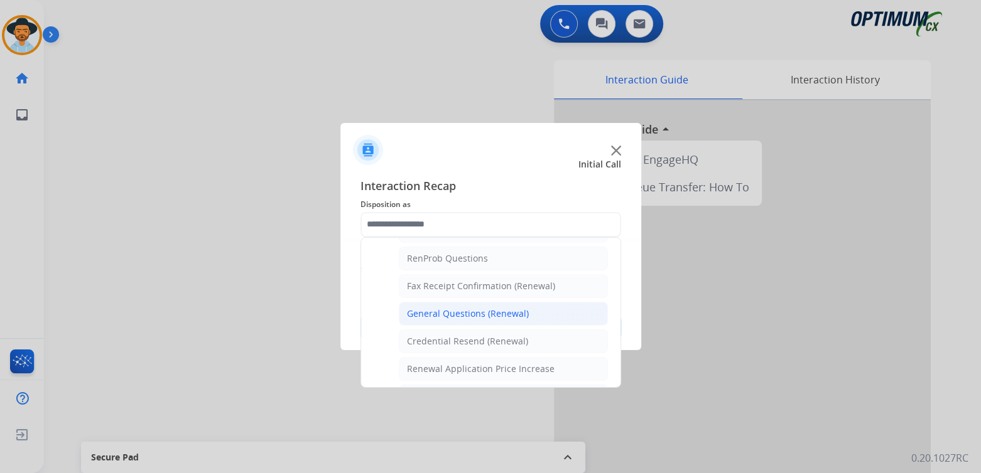
scroll to position [318, 0]
click at [446, 310] on div "General Questions (Renewal)" at bounding box center [468, 312] width 122 height 13
type input "**********"
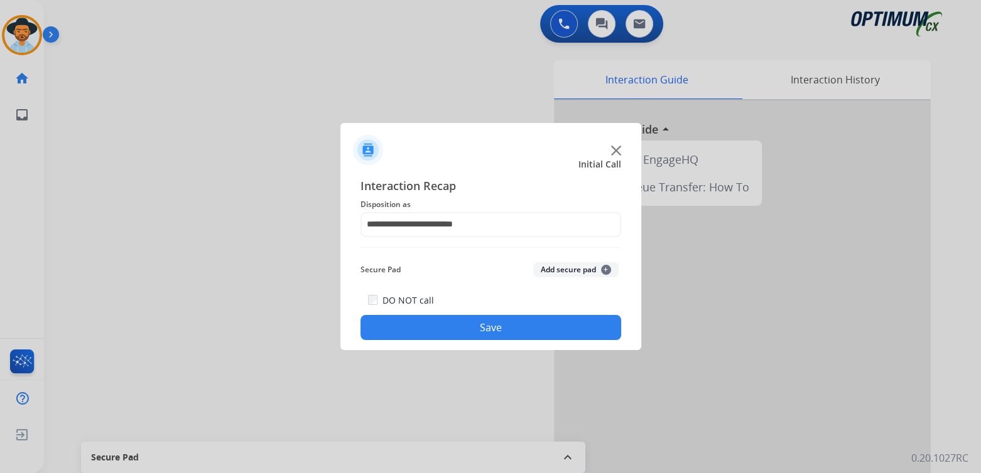
click at [510, 335] on button "Save" at bounding box center [490, 327] width 261 height 25
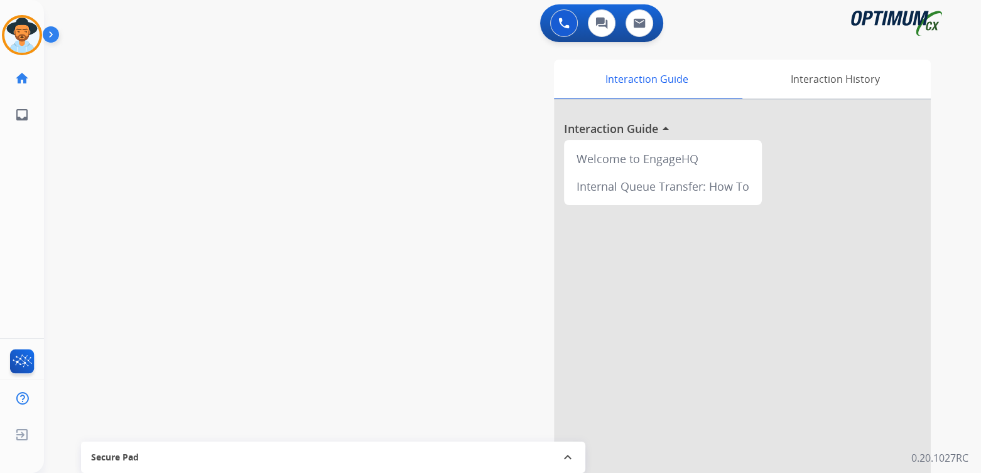
scroll to position [2, 0]
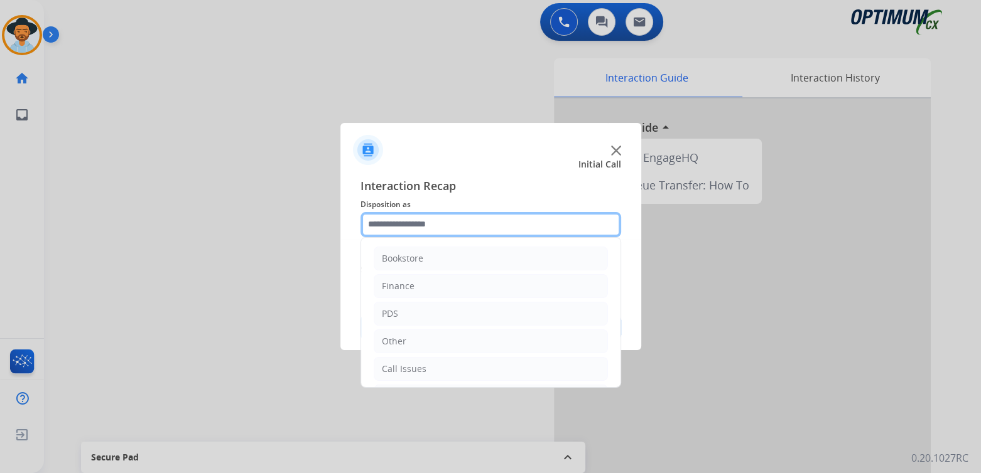
click at [442, 229] on input "text" at bounding box center [490, 224] width 261 height 25
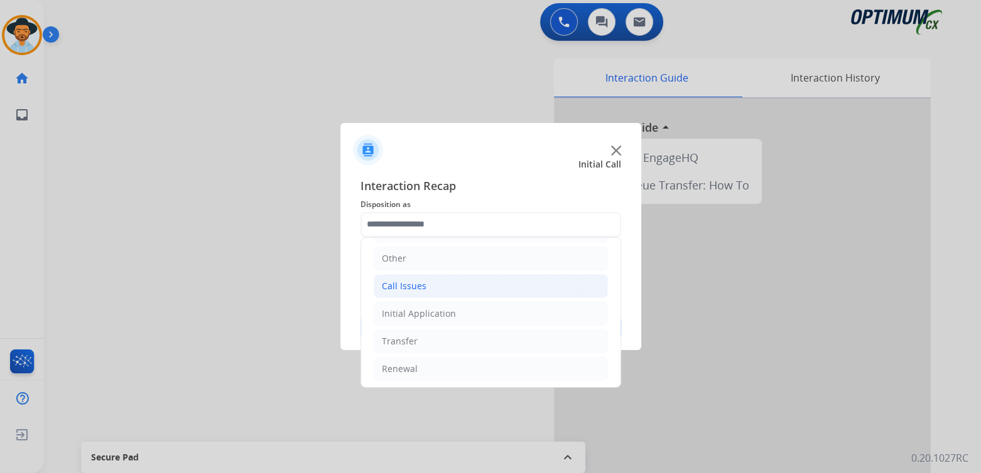
click at [432, 282] on li "Call Issues" at bounding box center [491, 286] width 234 height 24
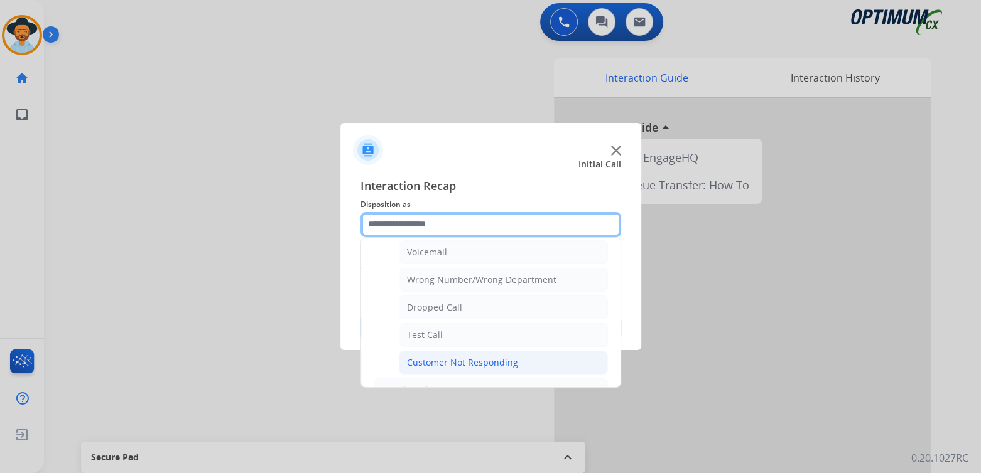
scroll to position [145, 0]
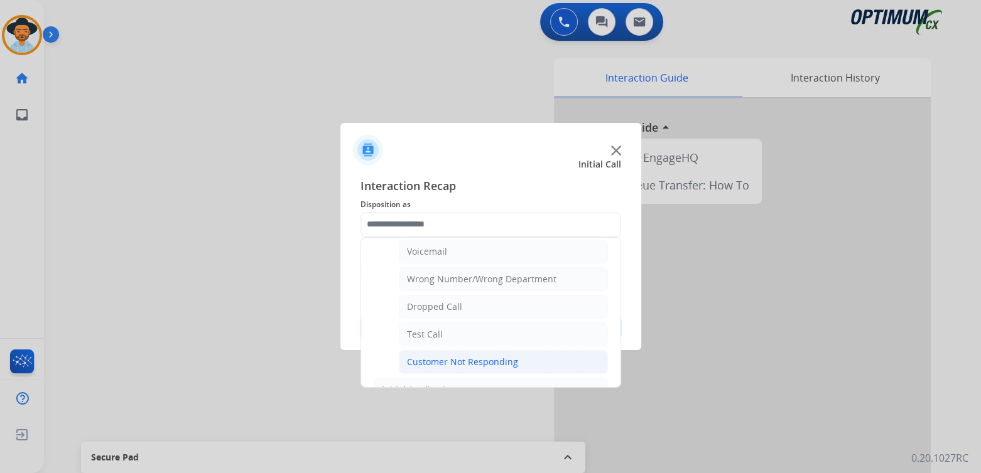
click at [466, 361] on div "Customer Not Responding" at bounding box center [462, 362] width 111 height 13
type input "**********"
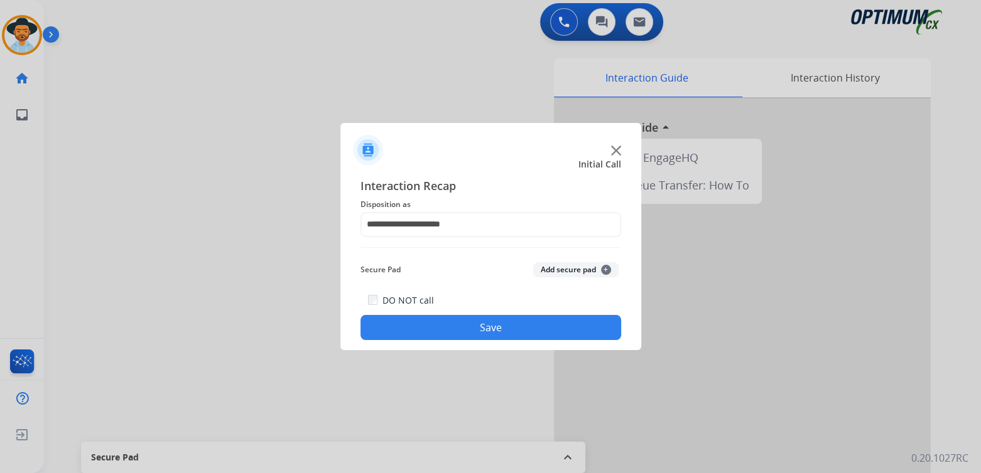
click at [521, 333] on button "Save" at bounding box center [490, 327] width 261 height 25
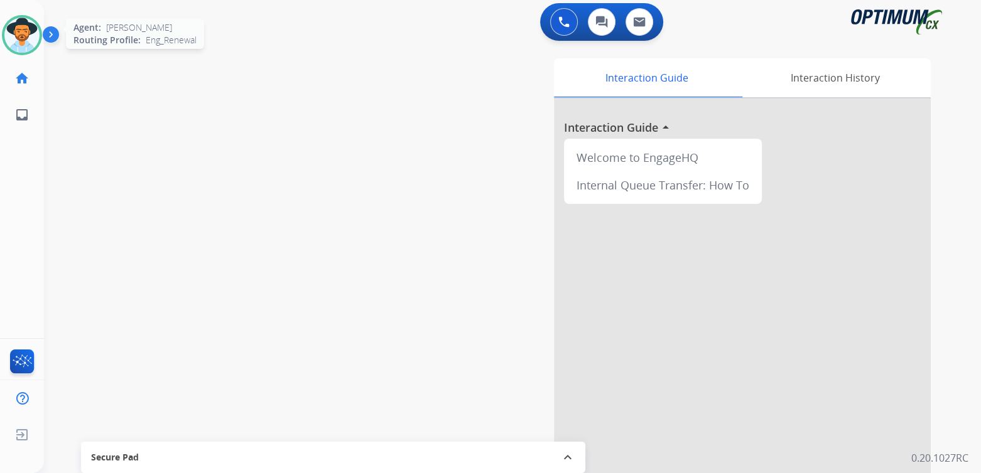
drag, startPoint x: 19, startPoint y: 30, endPoint x: 30, endPoint y: 36, distance: 12.7
click at [21, 31] on img at bounding box center [21, 35] width 35 height 35
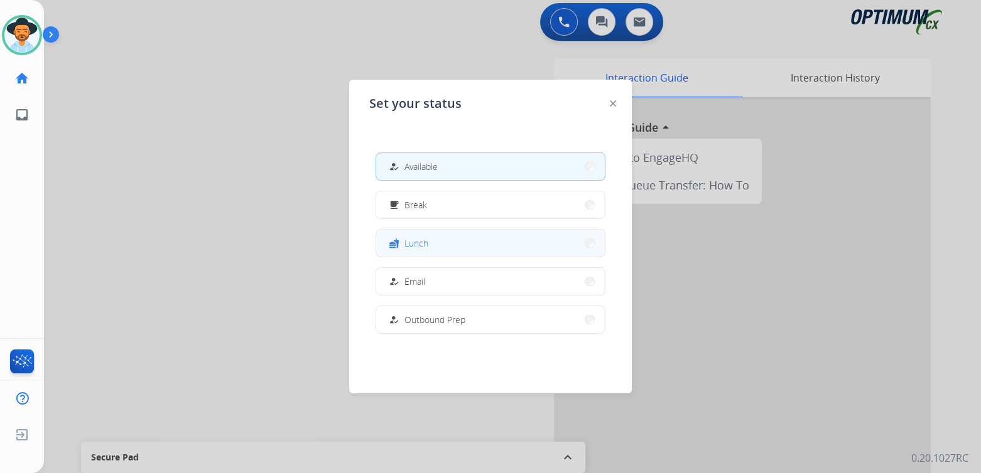
click at [466, 252] on button "fastfood Lunch" at bounding box center [490, 243] width 229 height 27
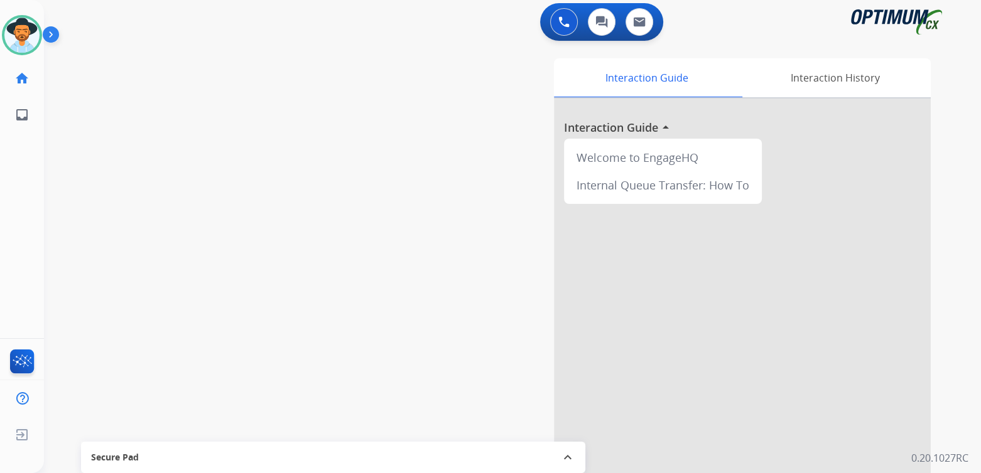
scroll to position [0, 0]
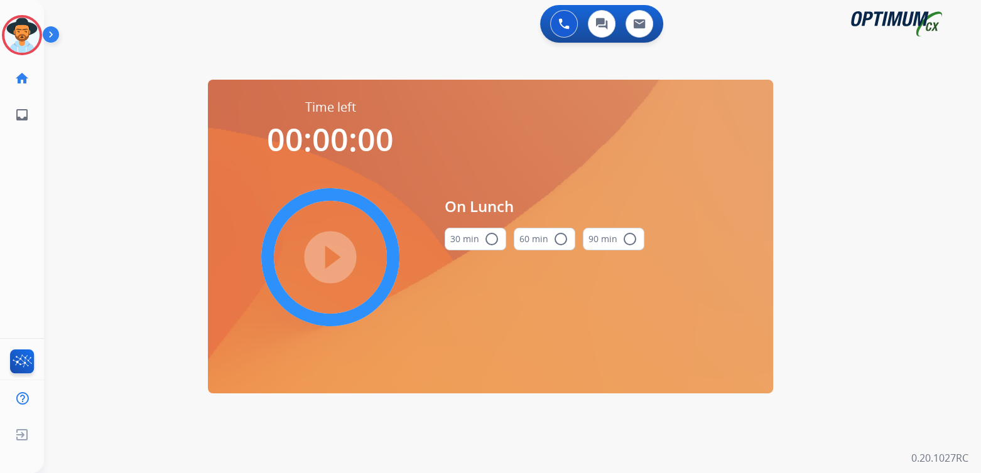
click at [488, 242] on mat-icon "radio_button_unchecked" at bounding box center [491, 239] width 15 height 15
click at [331, 259] on mat-icon "play_circle_filled" at bounding box center [330, 257] width 15 height 15
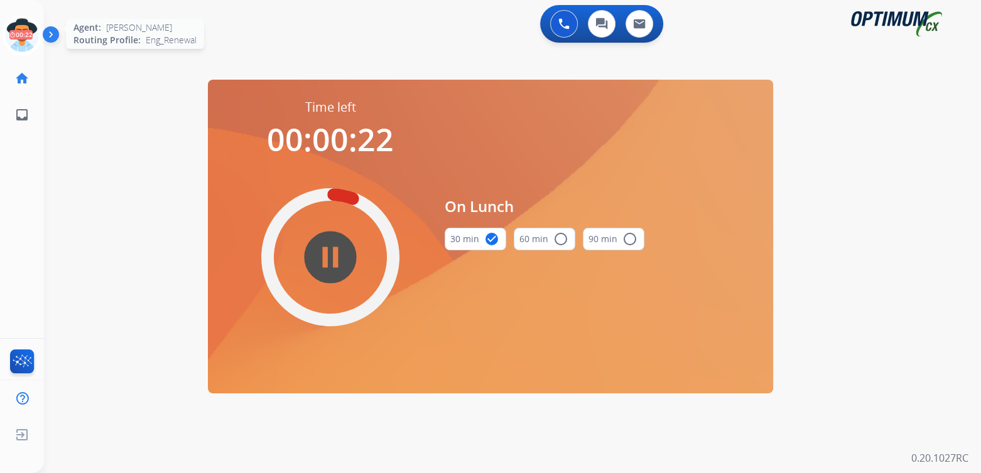
click at [33, 35] on icon at bounding box center [22, 35] width 41 height 41
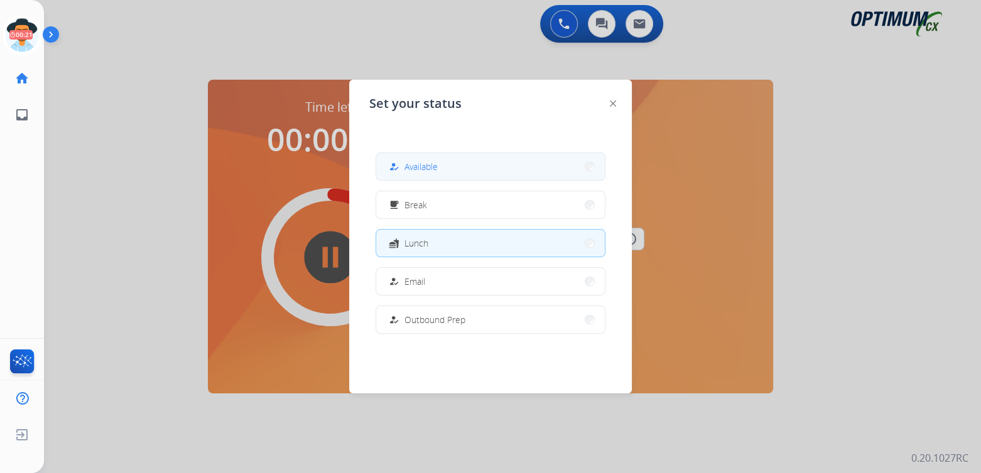
click at [409, 167] on span "Available" at bounding box center [420, 166] width 33 height 13
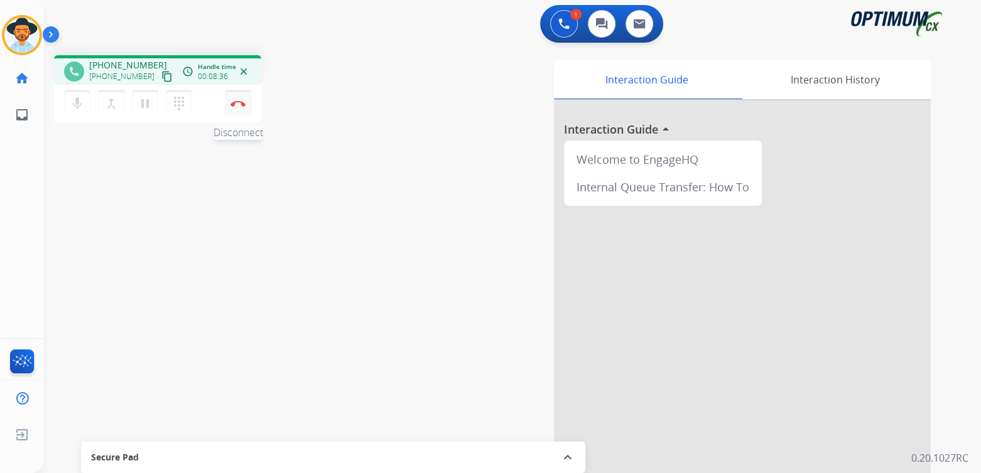
click at [236, 105] on img at bounding box center [237, 103] width 15 height 6
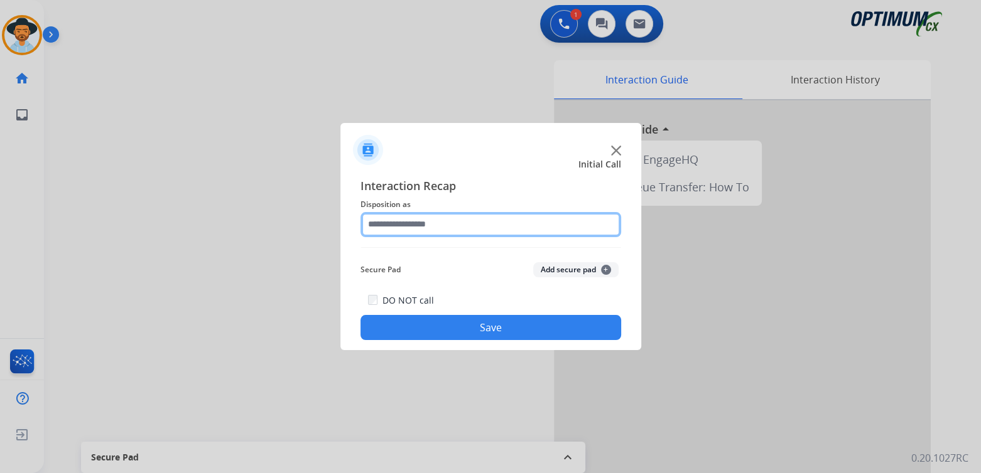
click at [436, 223] on input "text" at bounding box center [490, 224] width 261 height 25
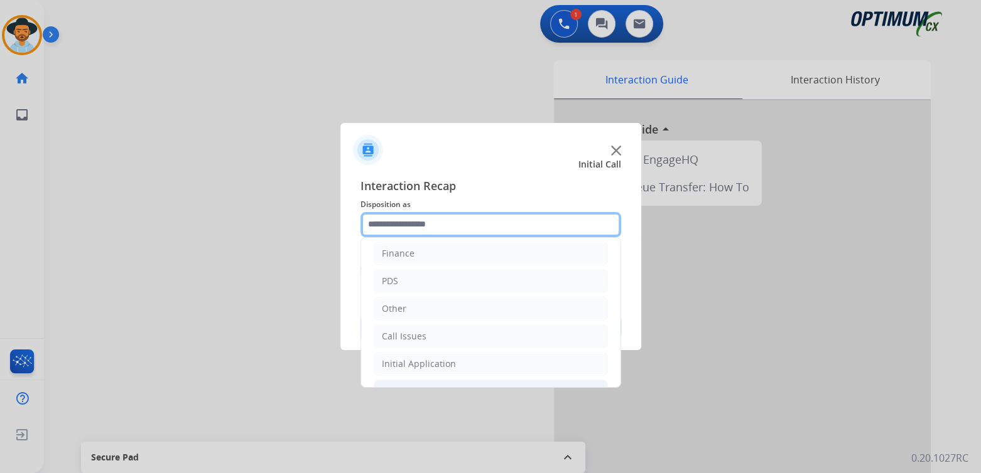
scroll to position [83, 0]
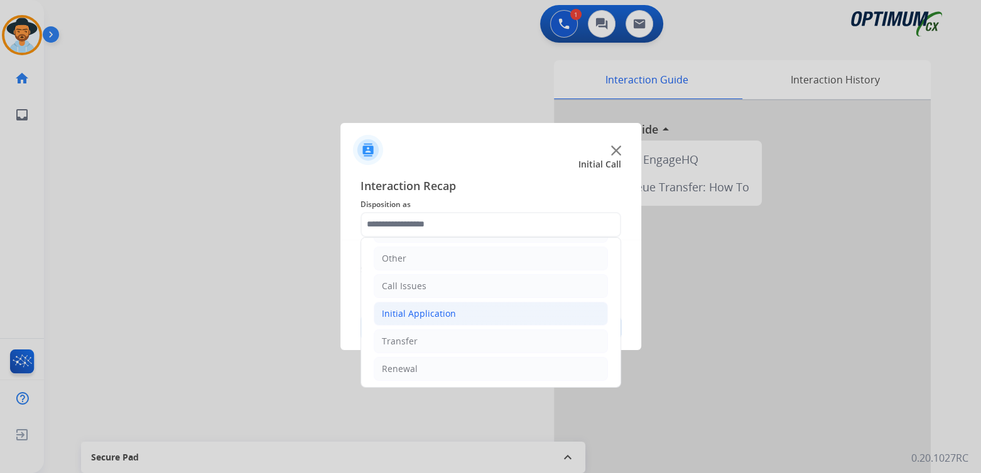
click at [443, 311] on div "Initial Application" at bounding box center [419, 314] width 74 height 13
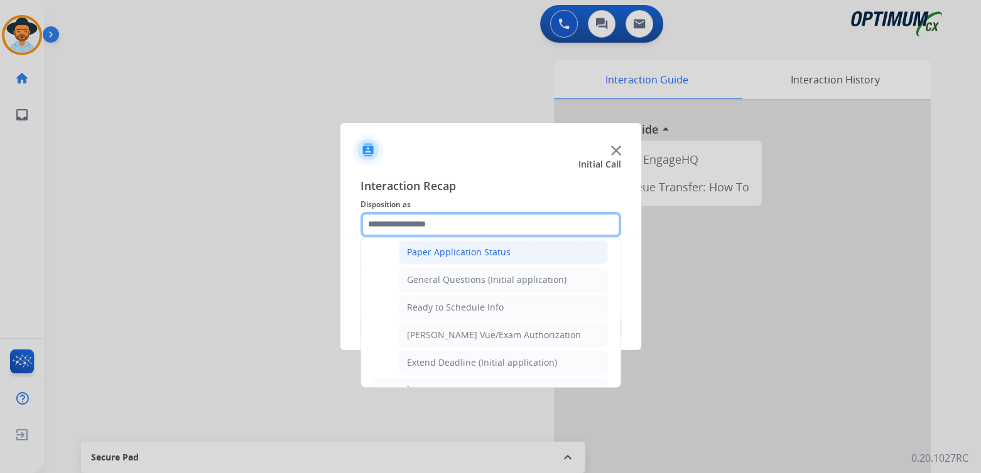
scroll to position [709, 0]
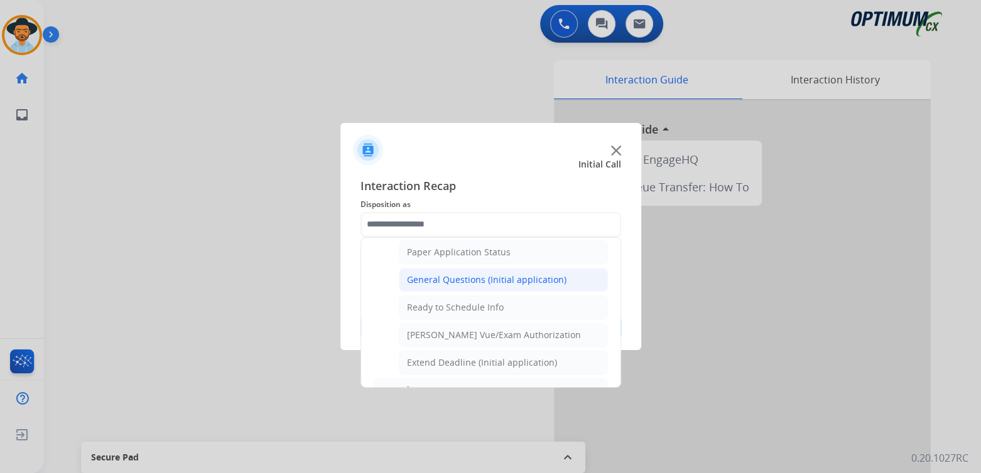
click at [460, 274] on div "General Questions (Initial application)" at bounding box center [486, 280] width 159 height 13
type input "**********"
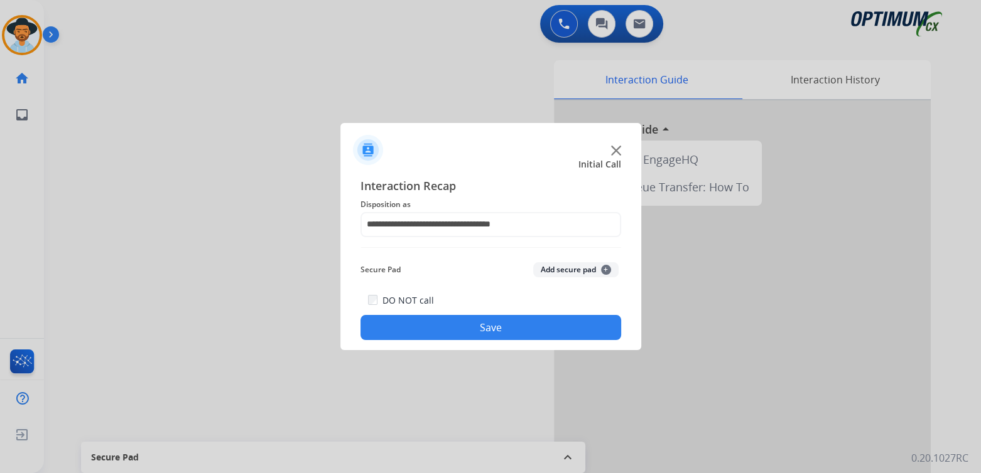
click at [562, 324] on button "Save" at bounding box center [490, 327] width 261 height 25
